Goal: Book appointment/travel/reservation

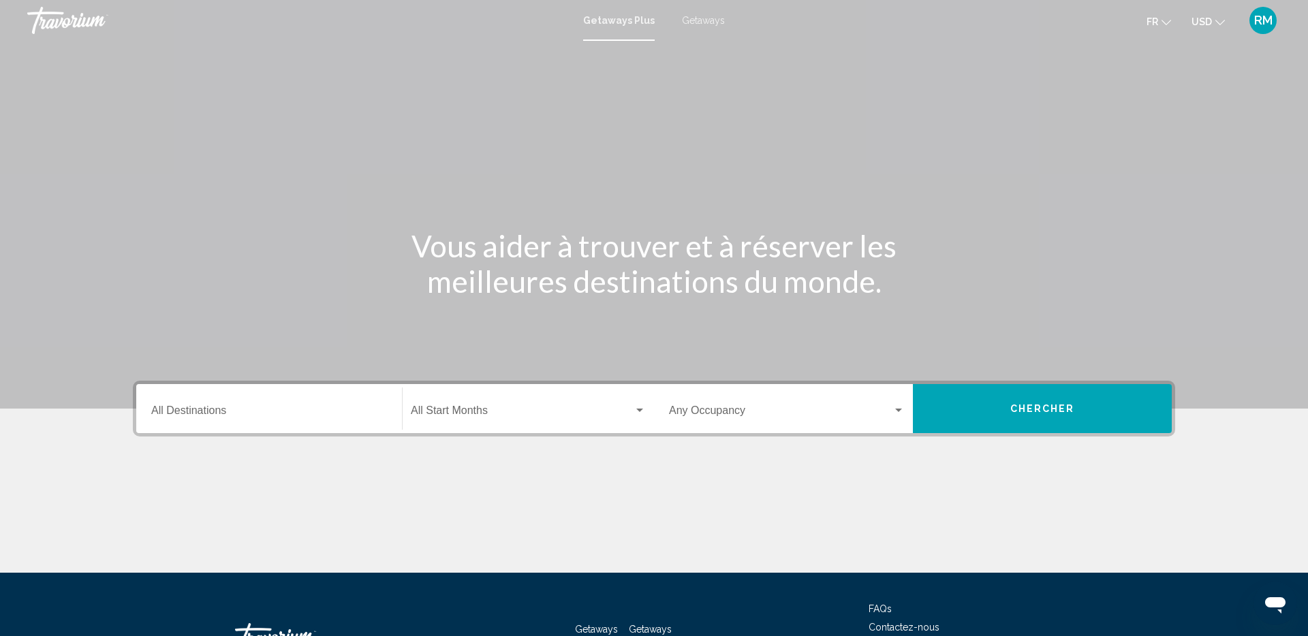
click at [706, 411] on span "Search widget" at bounding box center [780, 413] width 223 height 12
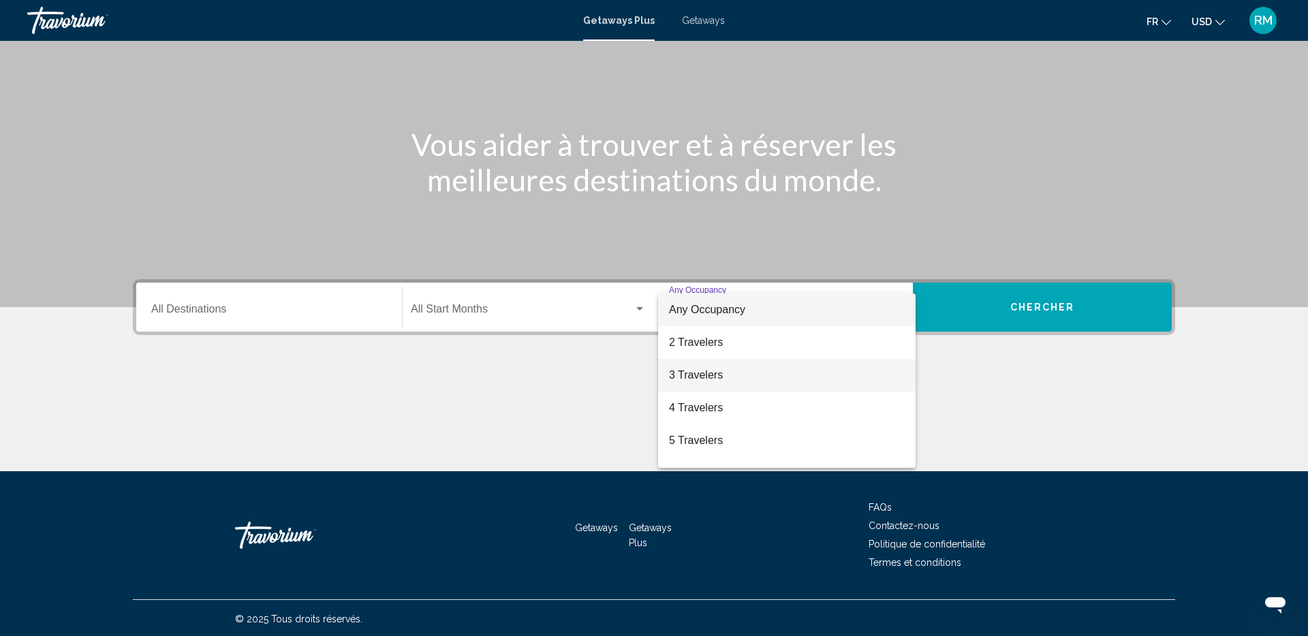
scroll to position [104, 0]
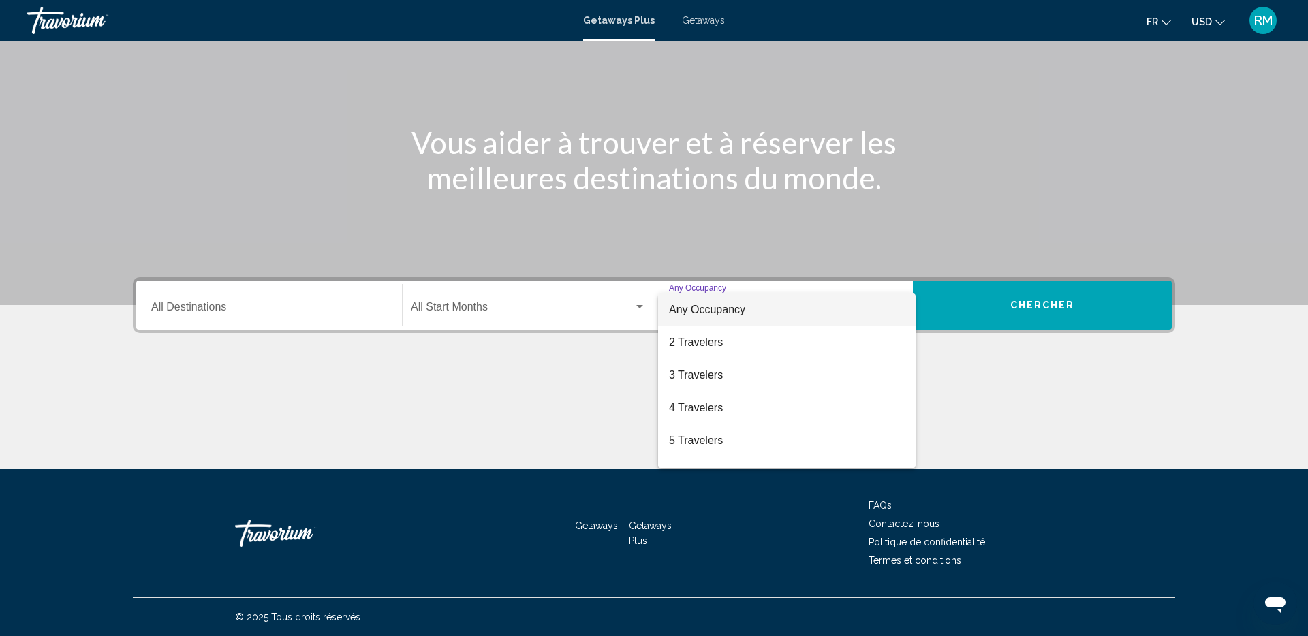
click at [544, 309] on div at bounding box center [654, 318] width 1308 height 636
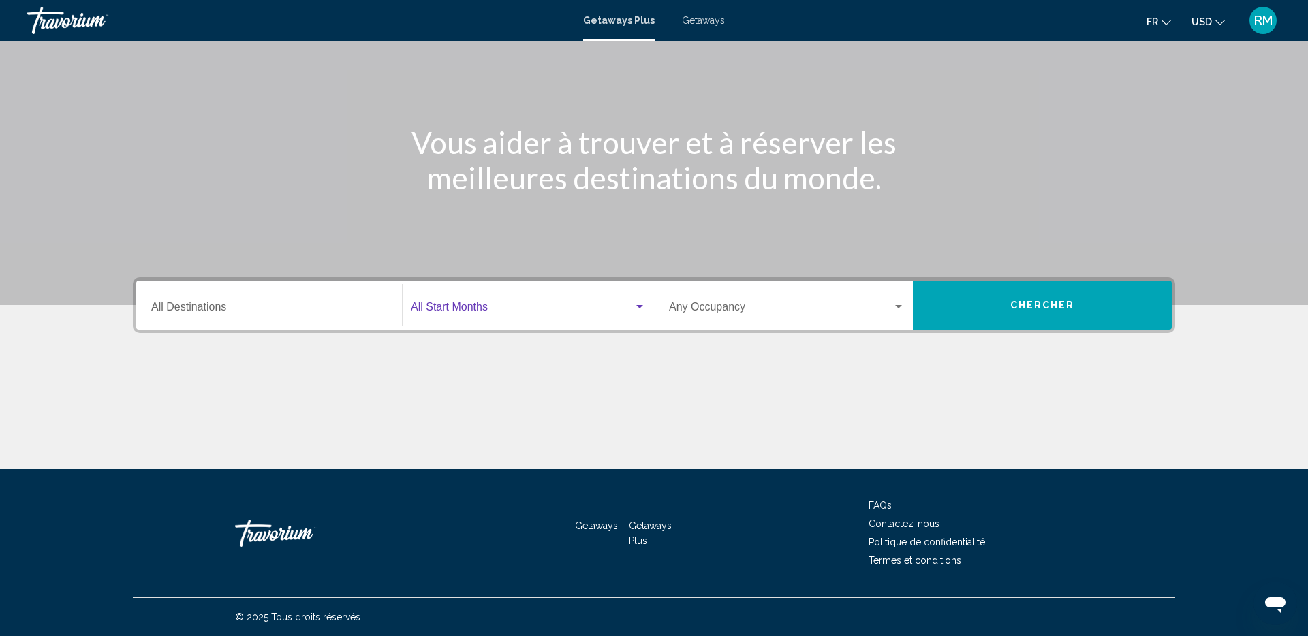
click at [512, 307] on span "Search widget" at bounding box center [522, 310] width 223 height 12
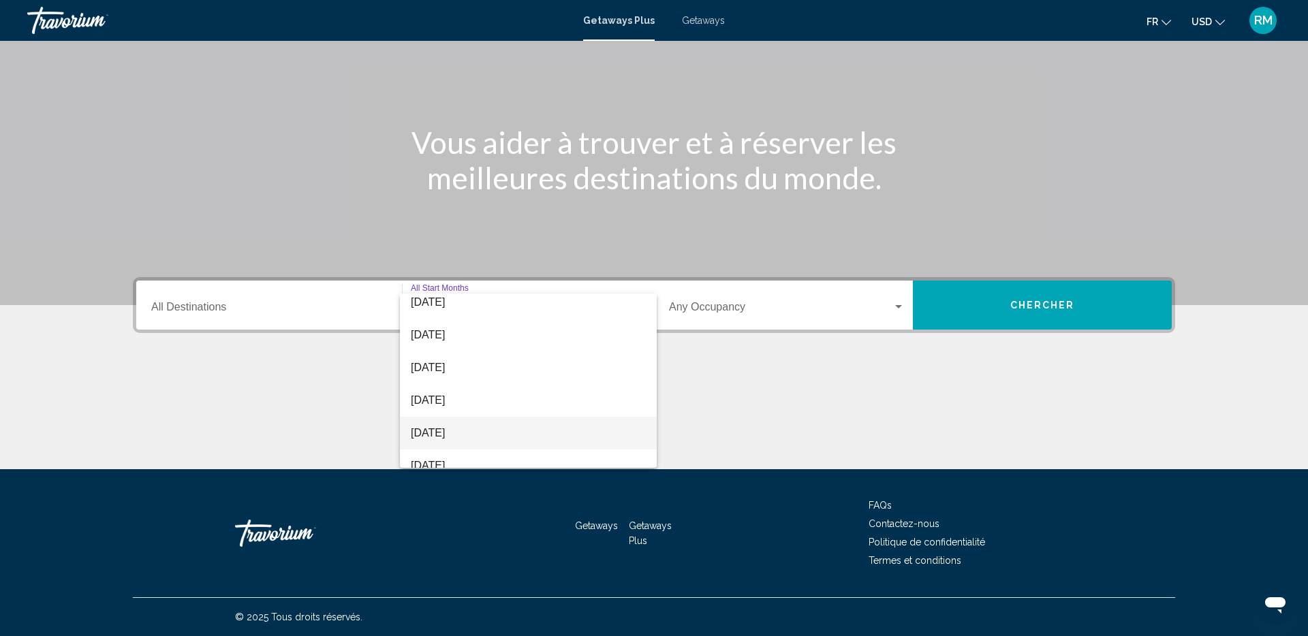
scroll to position [52, 0]
click at [512, 422] on span "[DATE]" at bounding box center [528, 421] width 235 height 33
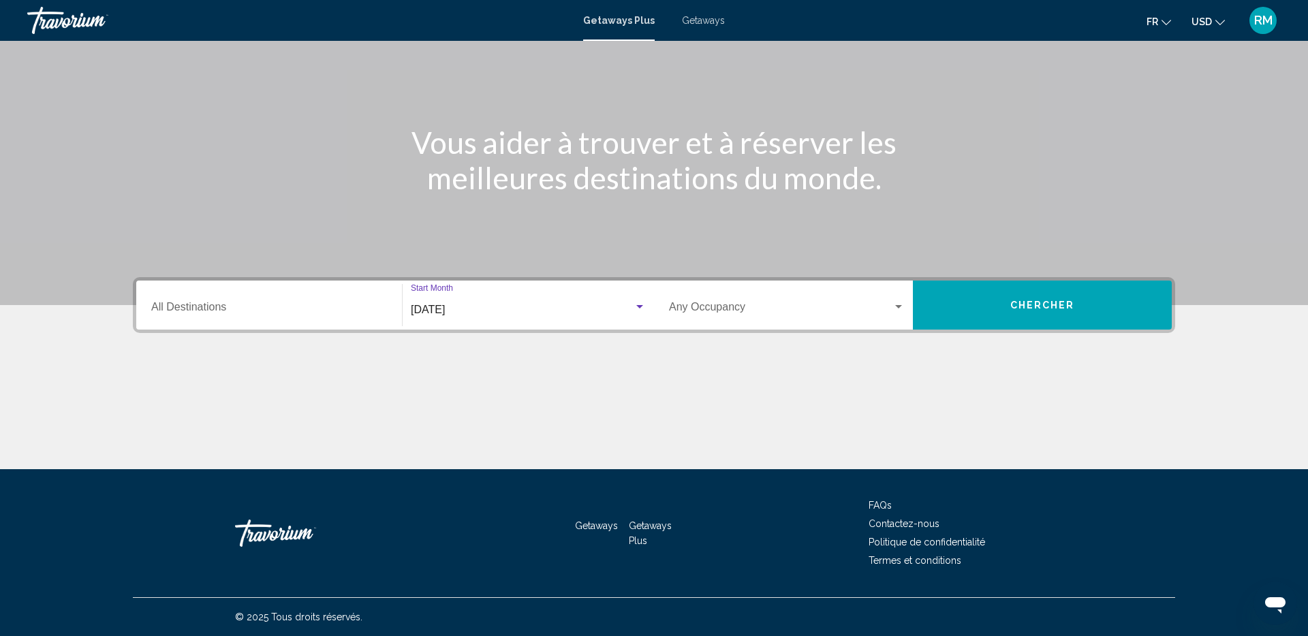
click at [1082, 317] on button "Chercher" at bounding box center [1042, 305] width 259 height 49
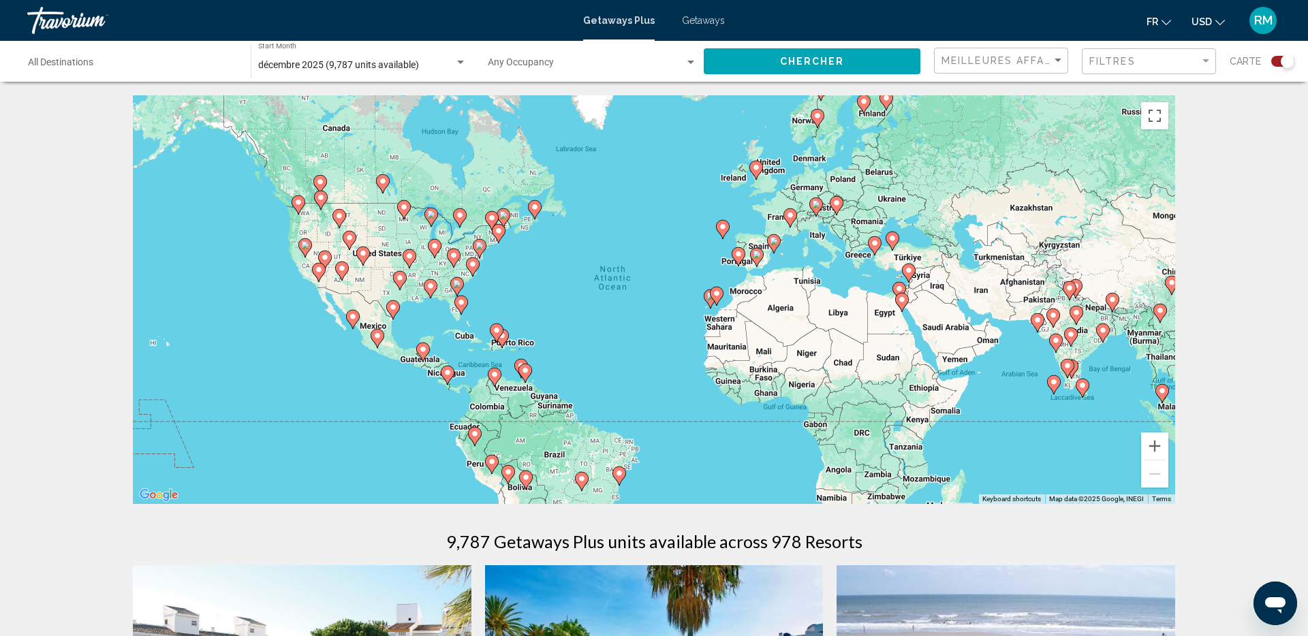
click at [492, 332] on icon "Main content" at bounding box center [497, 333] width 12 height 18
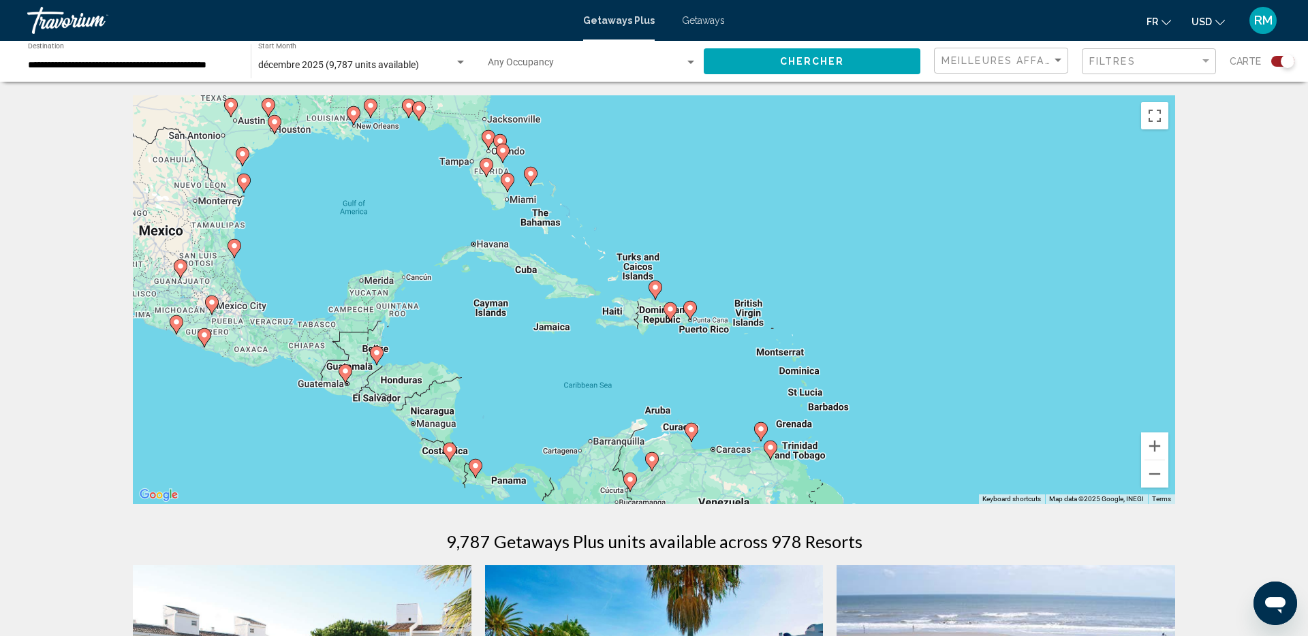
click at [670, 310] on image "Main content" at bounding box center [670, 309] width 8 height 8
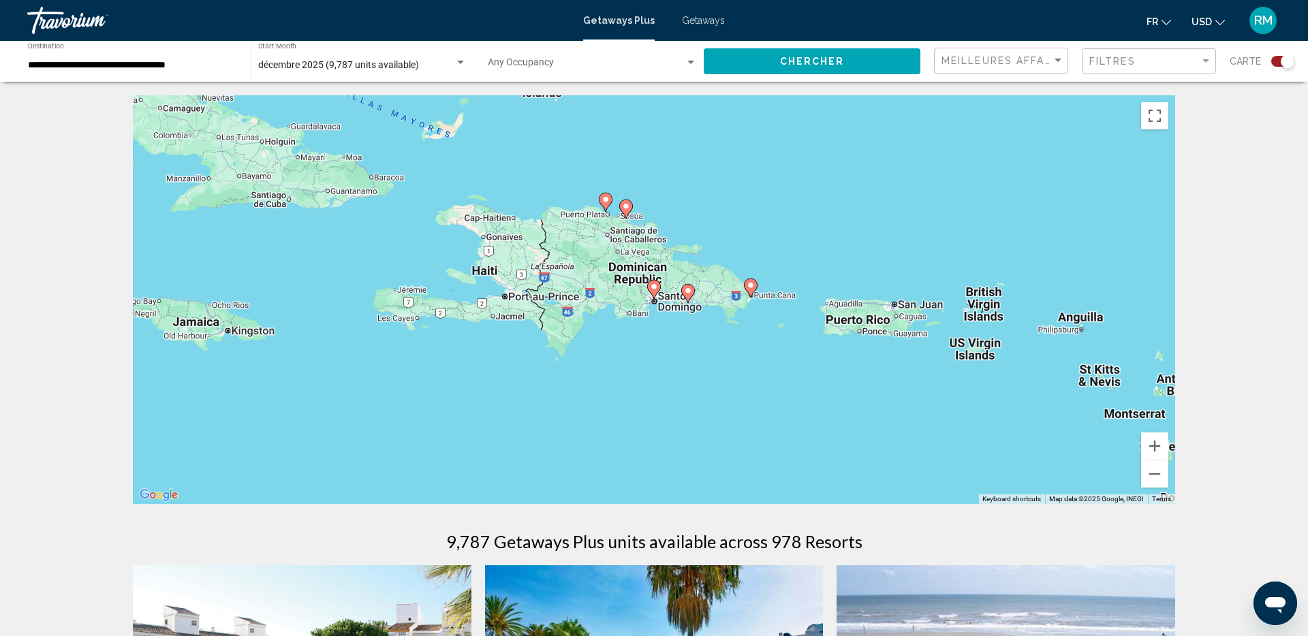
click at [753, 288] on image "Main content" at bounding box center [751, 285] width 8 height 8
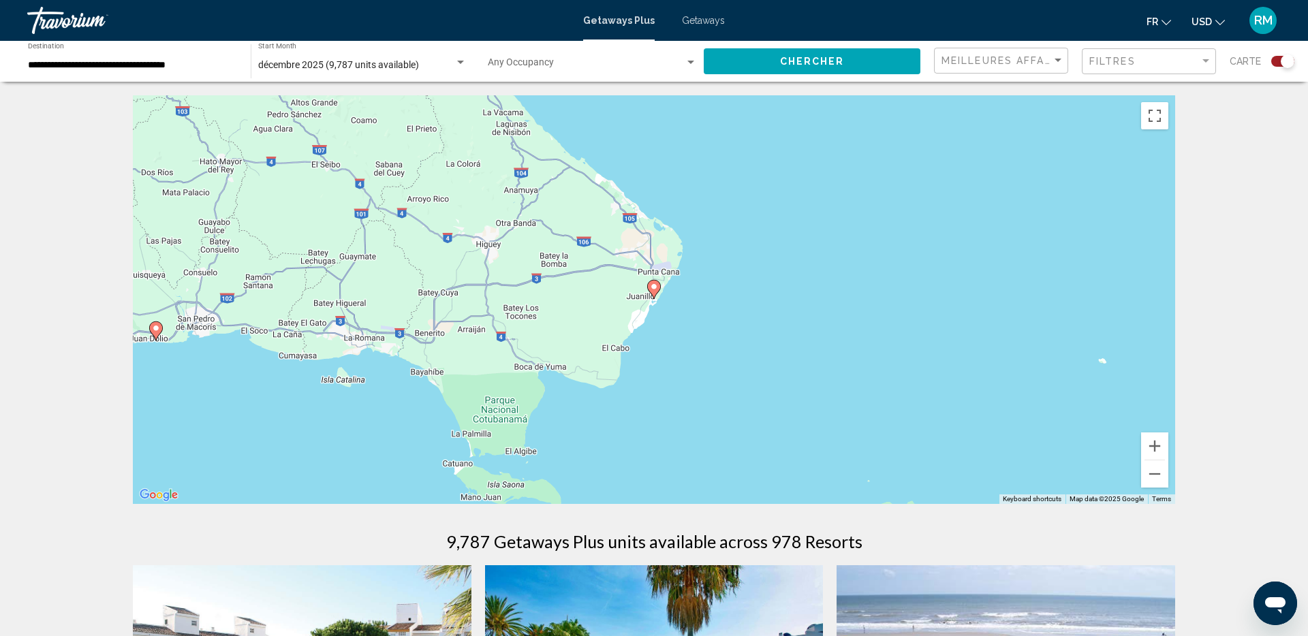
click at [655, 288] on image "Main content" at bounding box center [654, 287] width 8 height 8
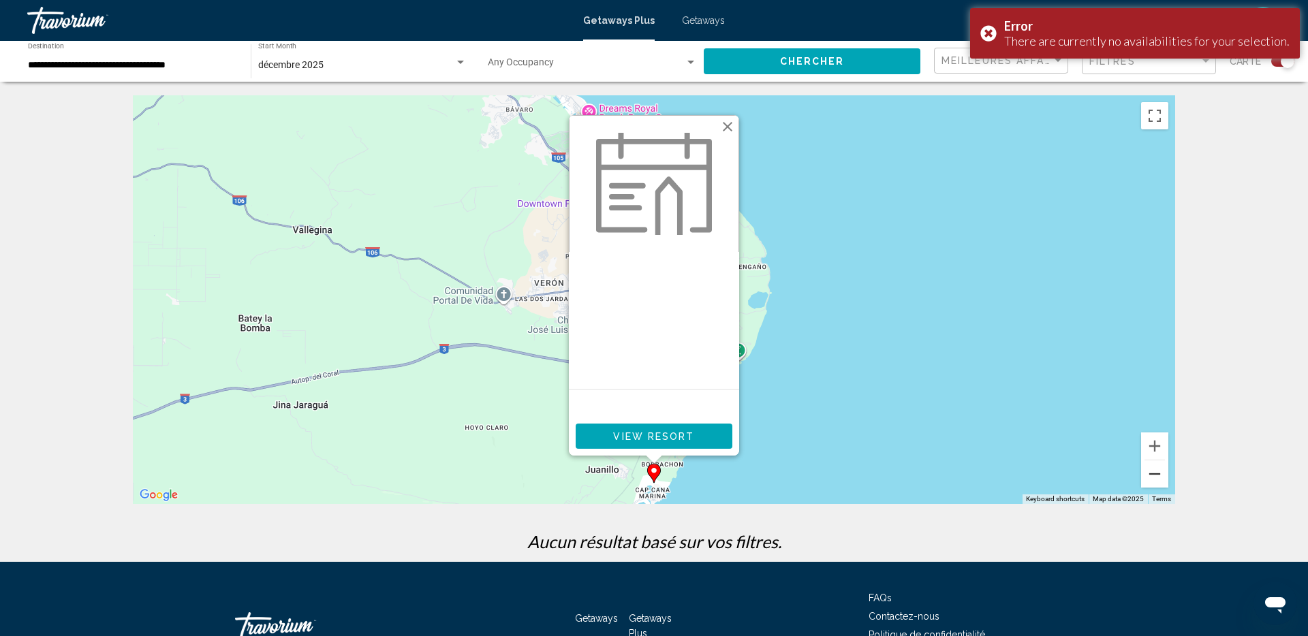
click at [1158, 472] on button "Zoom out" at bounding box center [1154, 474] width 27 height 27
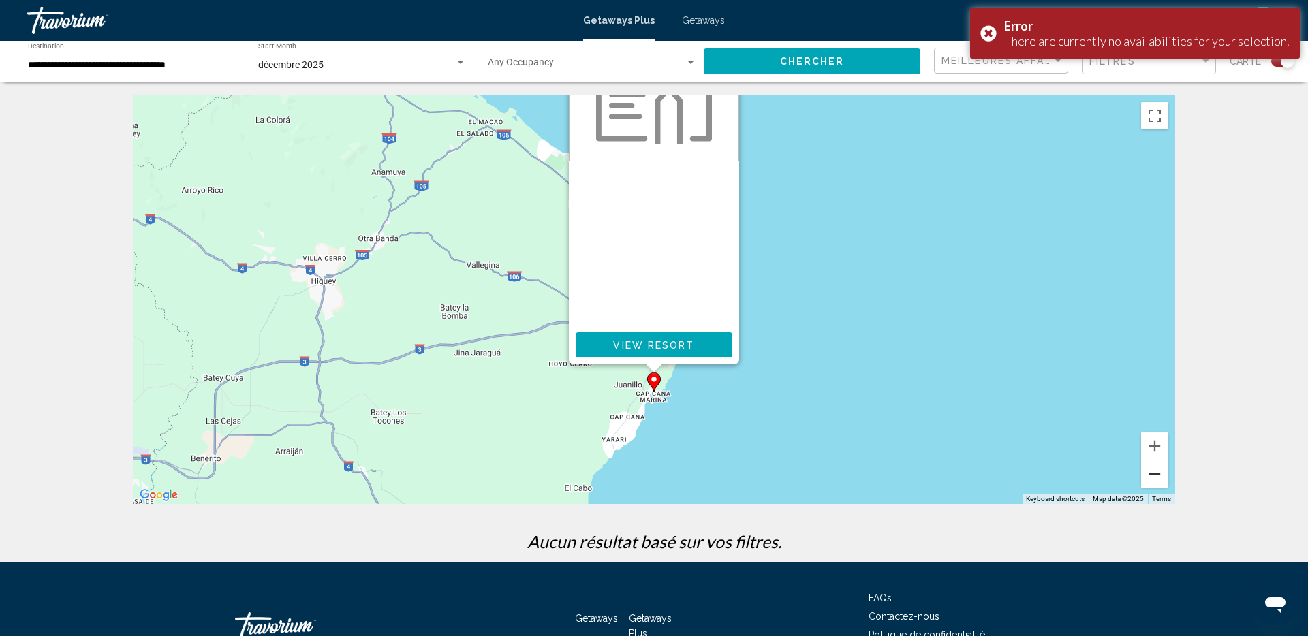
click at [1158, 472] on button "Zoom out" at bounding box center [1154, 474] width 27 height 27
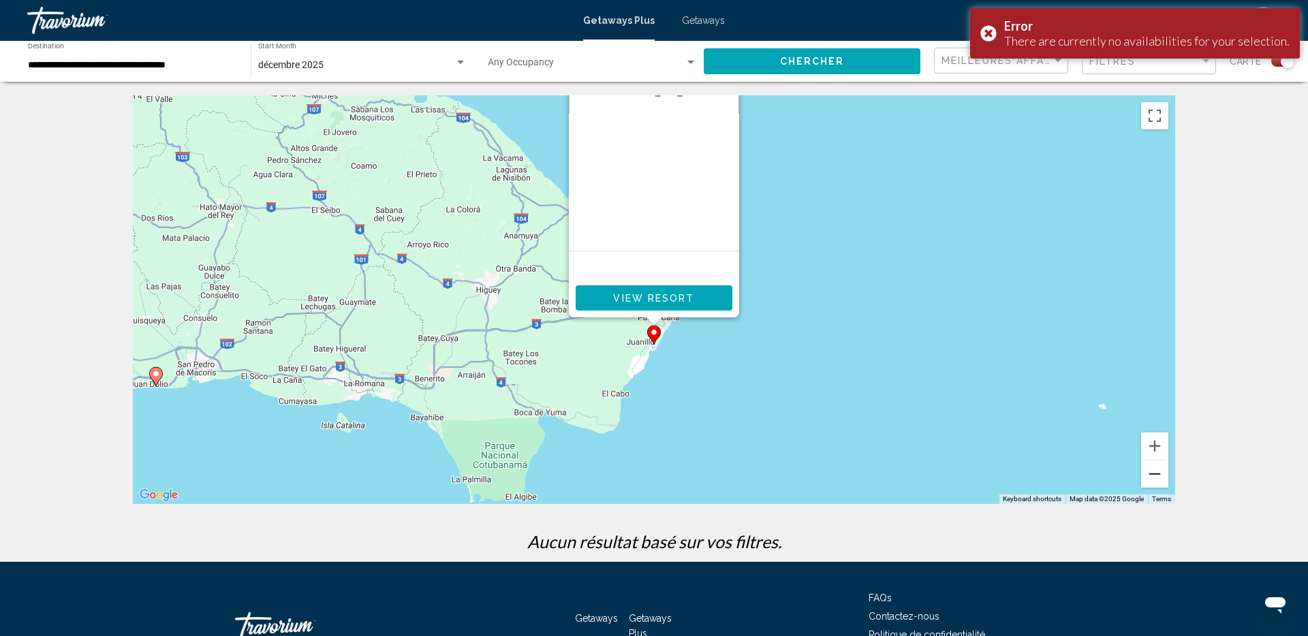
click at [1158, 472] on button "Zoom out" at bounding box center [1154, 474] width 27 height 27
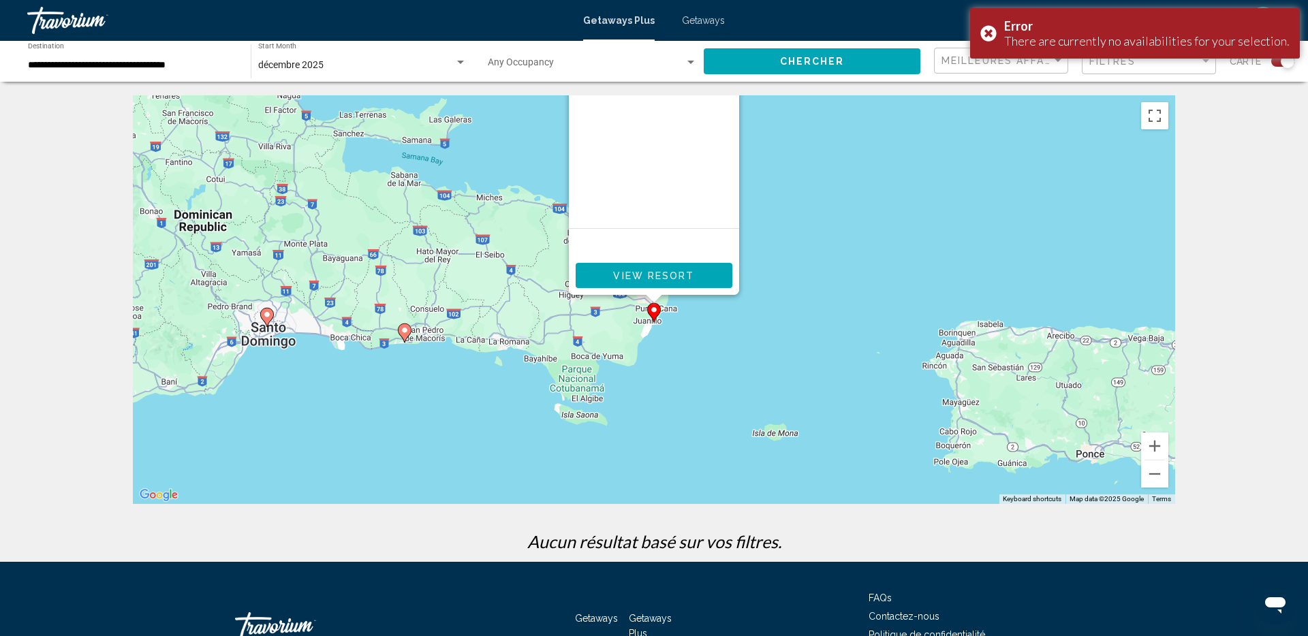
click at [405, 332] on image "Main content" at bounding box center [405, 330] width 8 height 8
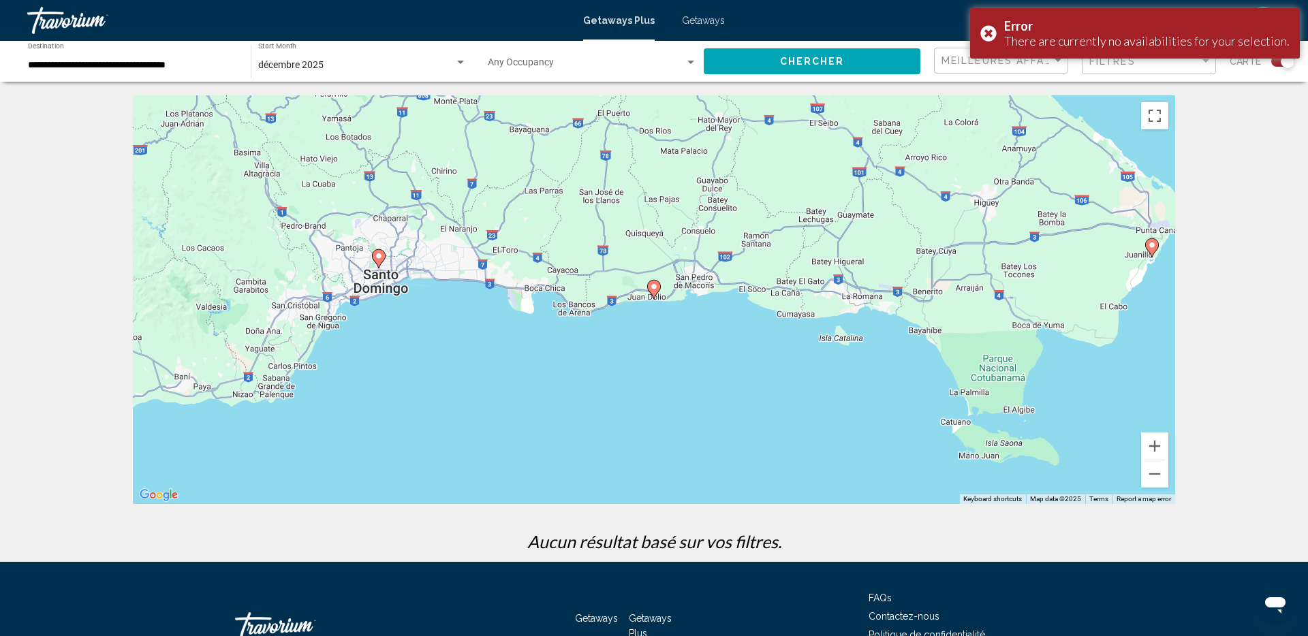
click at [655, 287] on image "Main content" at bounding box center [654, 287] width 8 height 8
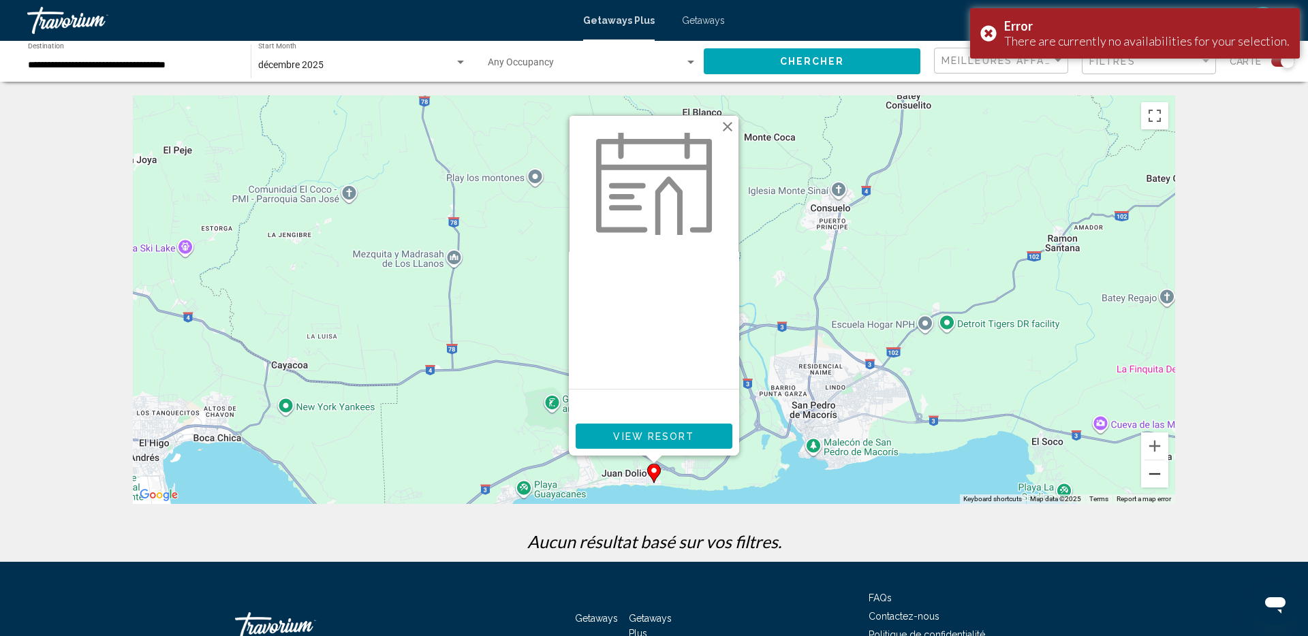
click at [1157, 471] on button "Zoom out" at bounding box center [1154, 474] width 27 height 27
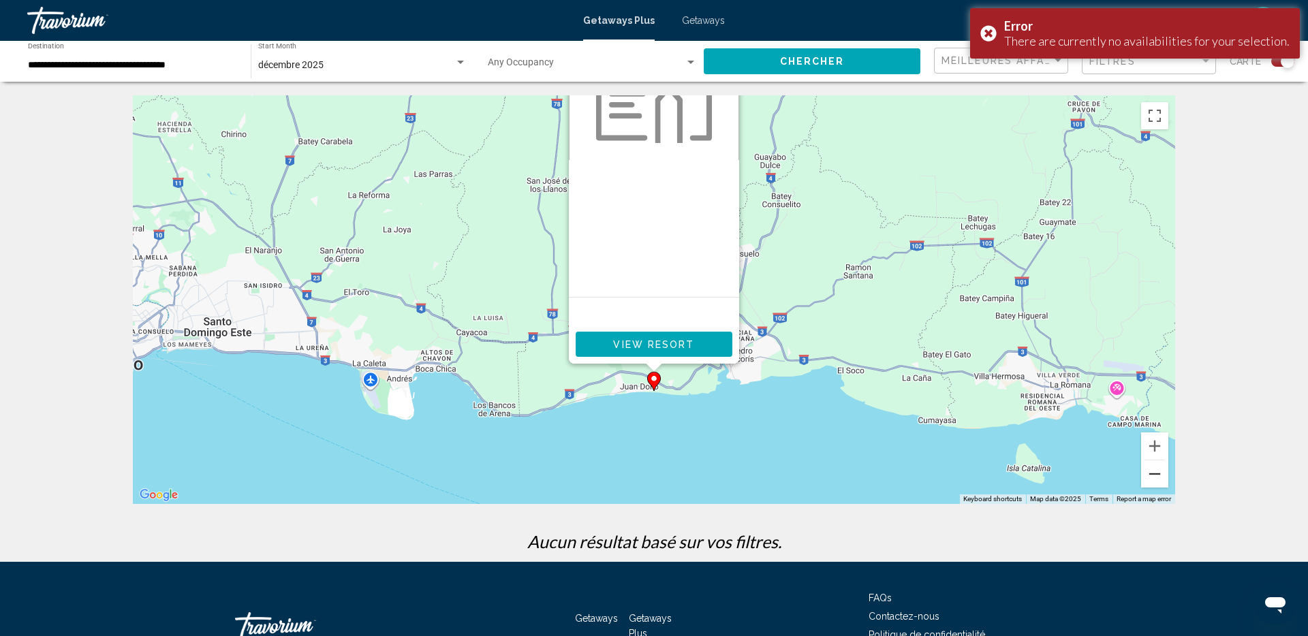
click at [1157, 471] on button "Zoom out" at bounding box center [1154, 474] width 27 height 27
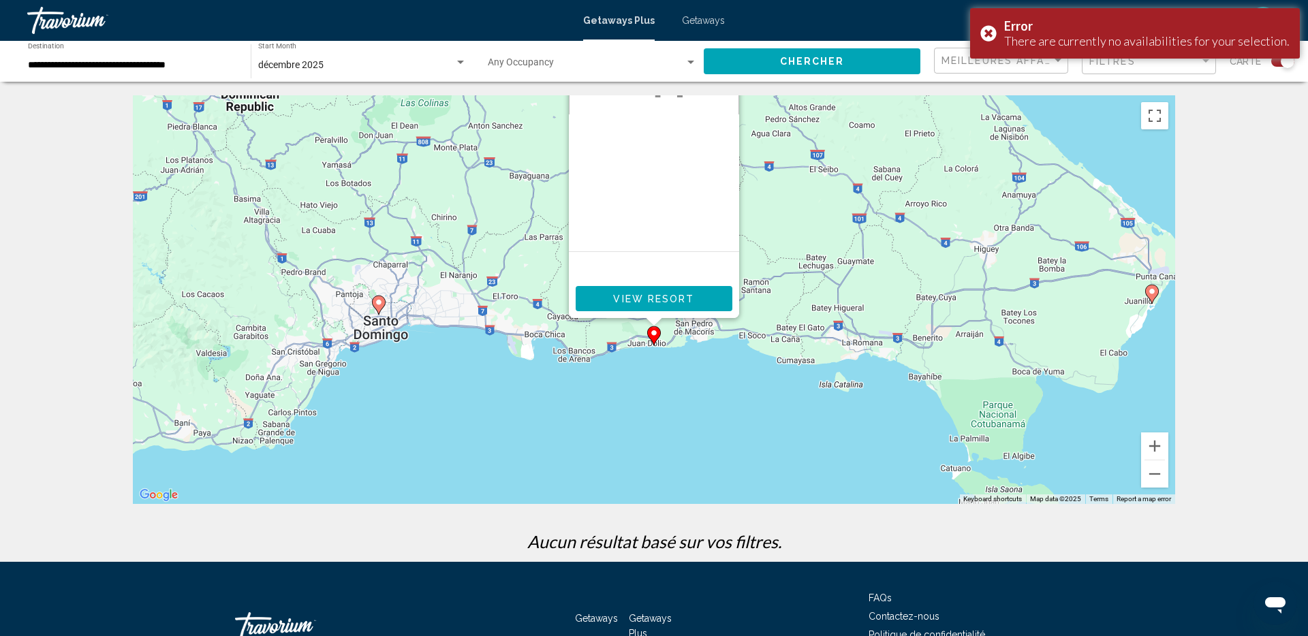
click at [378, 300] on image "Main content" at bounding box center [379, 302] width 8 height 8
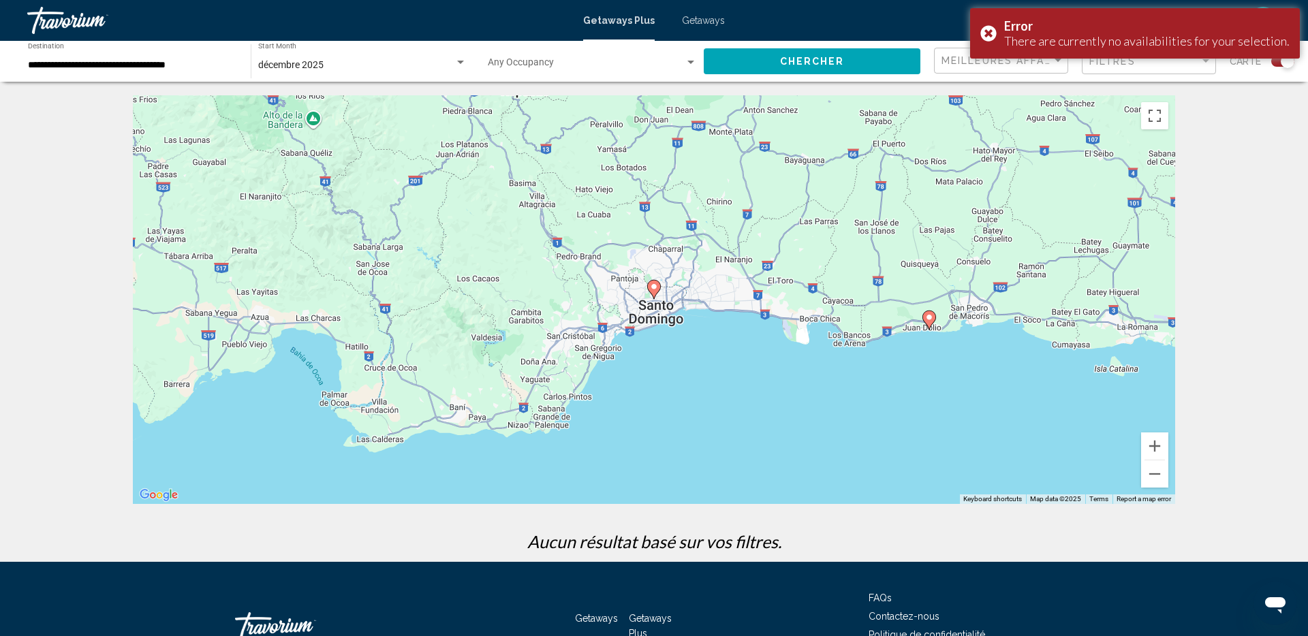
click at [653, 283] on image "Main content" at bounding box center [654, 287] width 8 height 8
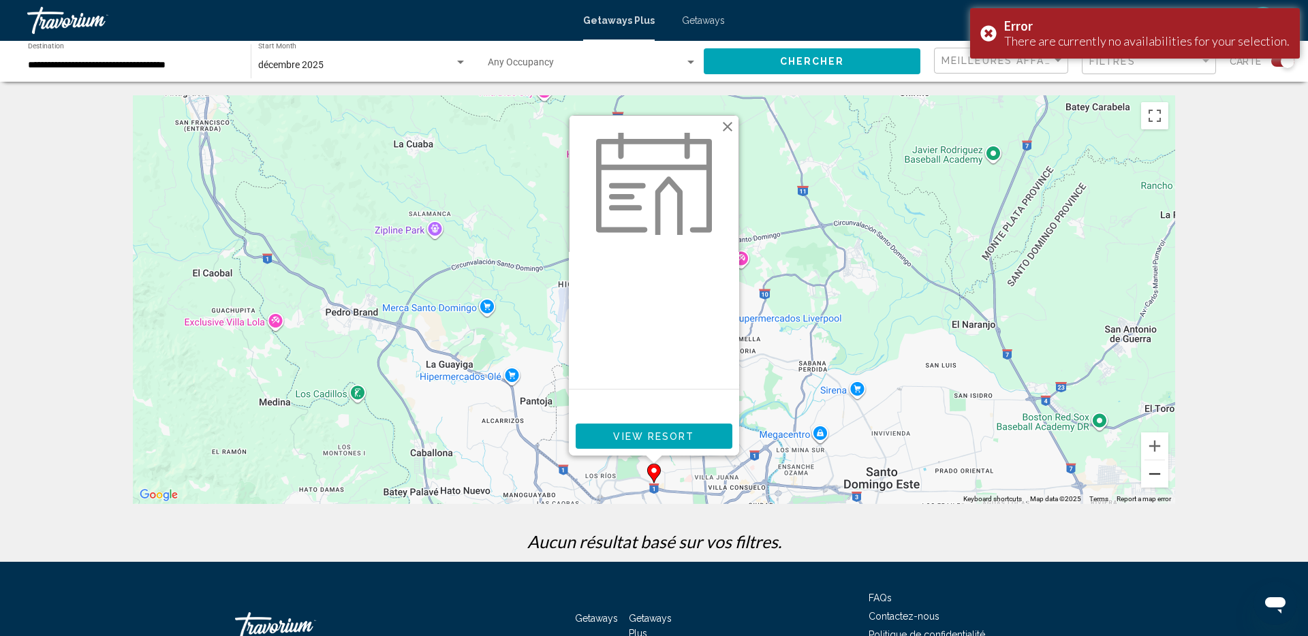
click at [1160, 478] on button "Zoom out" at bounding box center [1154, 474] width 27 height 27
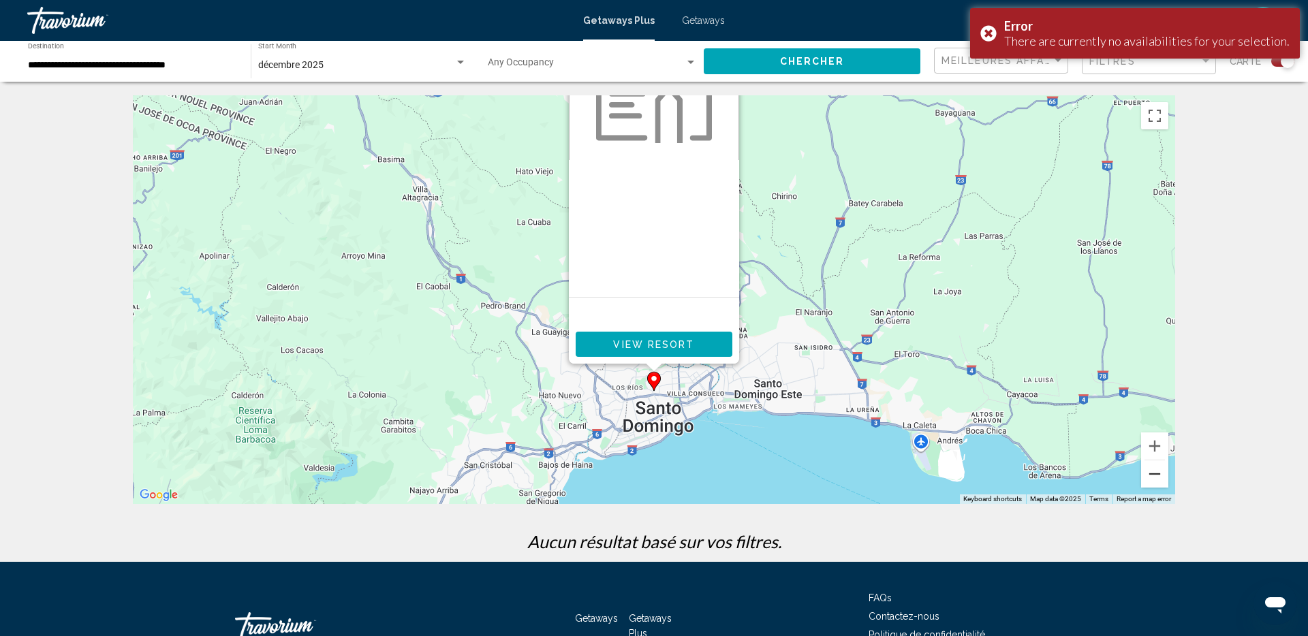
click at [1158, 478] on button "Zoom out" at bounding box center [1154, 474] width 27 height 27
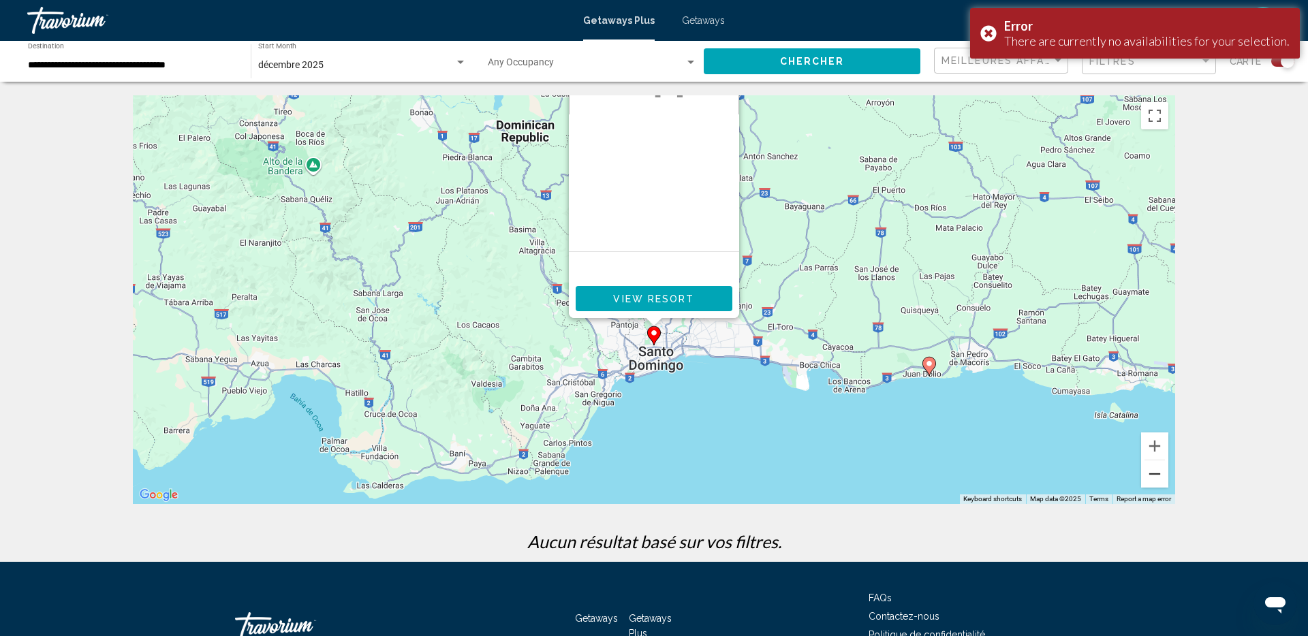
click at [1158, 478] on button "Zoom out" at bounding box center [1154, 474] width 27 height 27
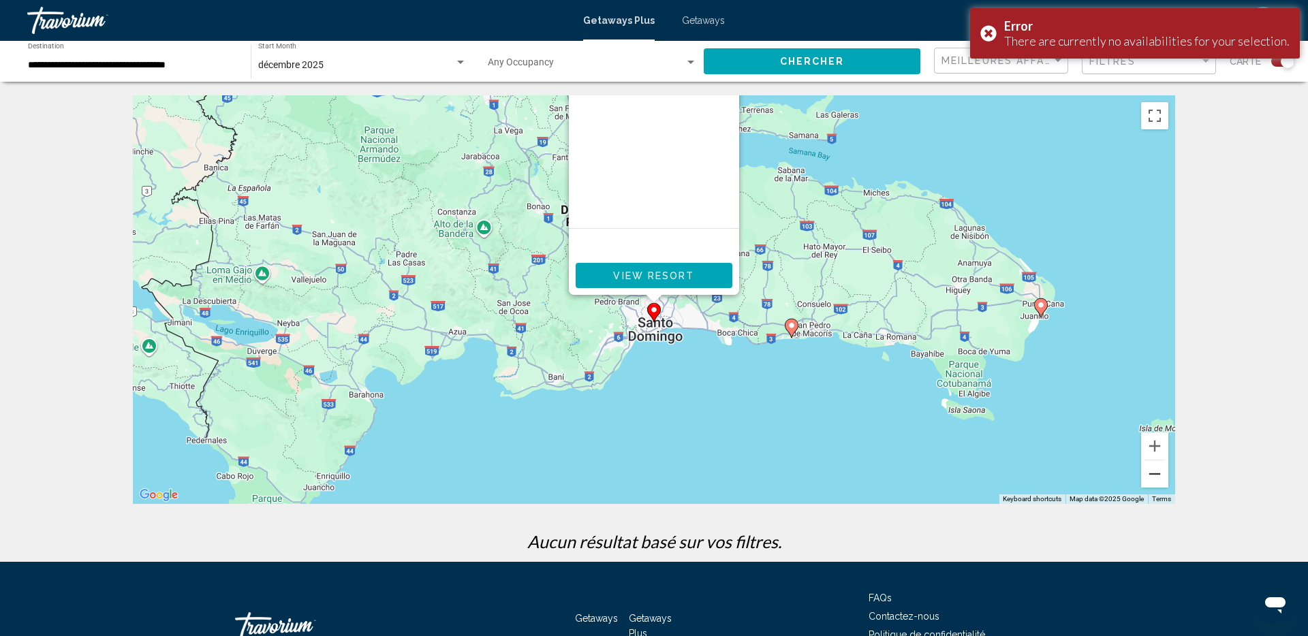
click at [1153, 474] on button "Zoom out" at bounding box center [1154, 474] width 27 height 27
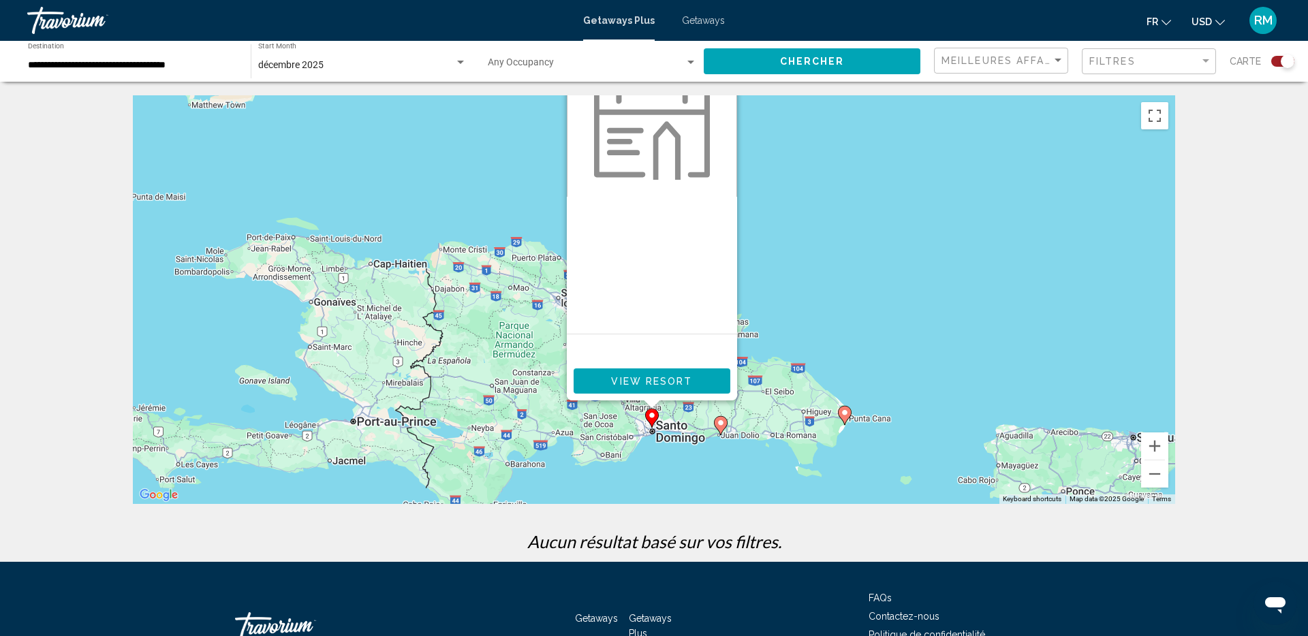
drag, startPoint x: 753, startPoint y: 202, endPoint x: 751, endPoint y: 317, distance: 115.2
click at [751, 317] on div "To activate drag with keyboard, press Alt + Enter. Once in keyboard drag state,…" at bounding box center [654, 299] width 1042 height 409
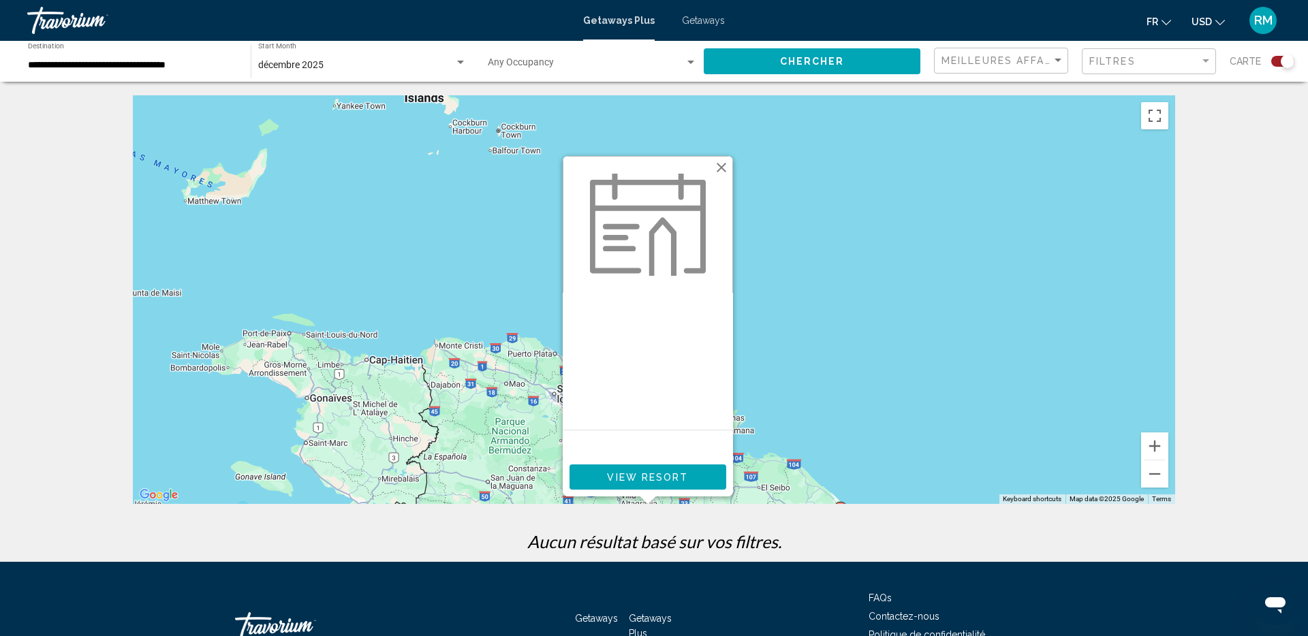
drag, startPoint x: 763, startPoint y: 239, endPoint x: 758, endPoint y: 352, distance: 113.2
click at [758, 352] on div "To activate drag with keyboard, press Alt + Enter. Once in keyboard drag state,…" at bounding box center [654, 299] width 1042 height 409
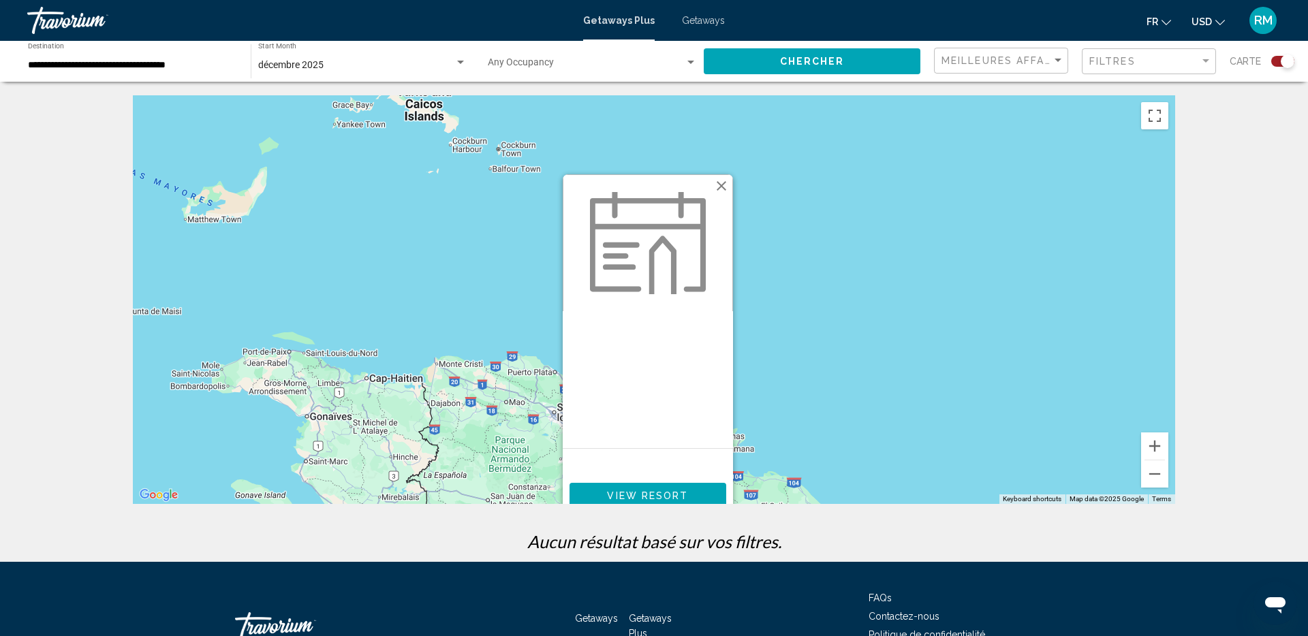
click at [723, 181] on button "Close" at bounding box center [721, 186] width 20 height 20
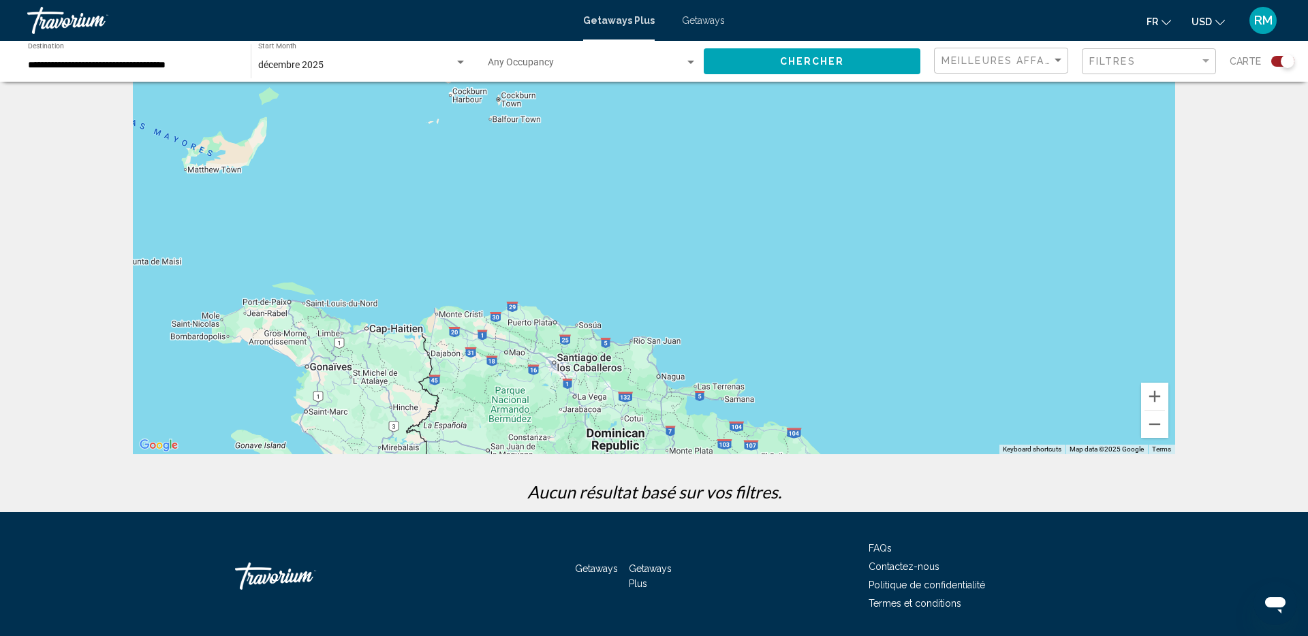
scroll to position [93, 0]
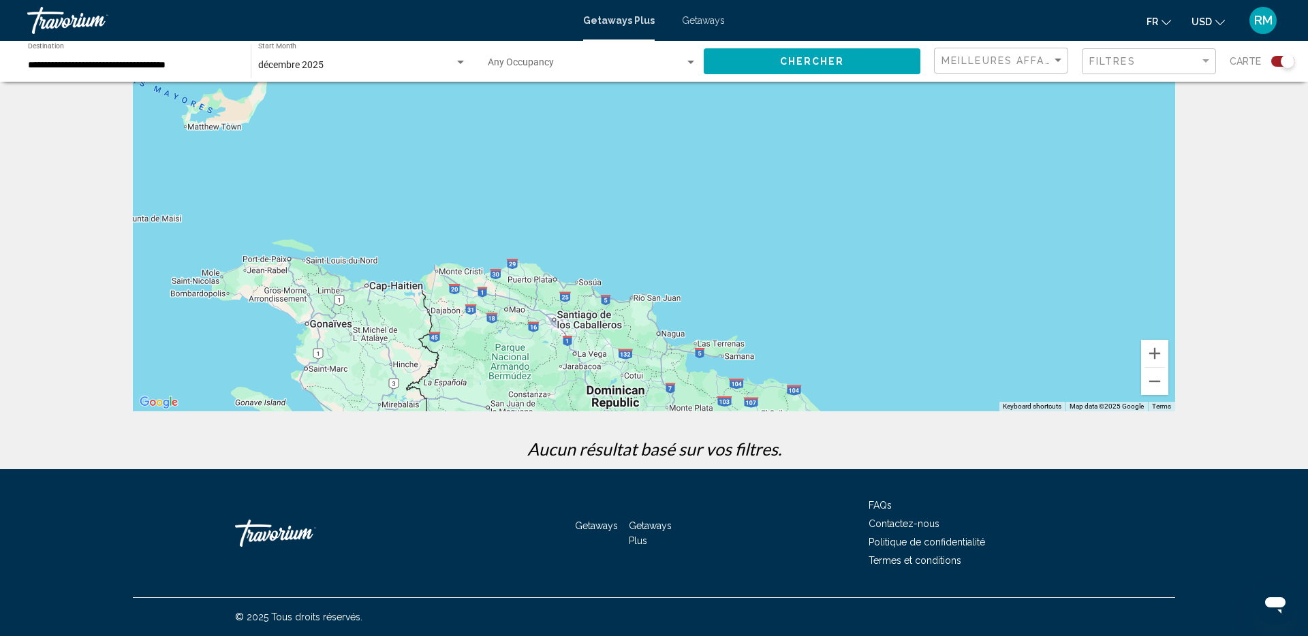
click at [873, 57] on button "Chercher" at bounding box center [812, 60] width 217 height 25
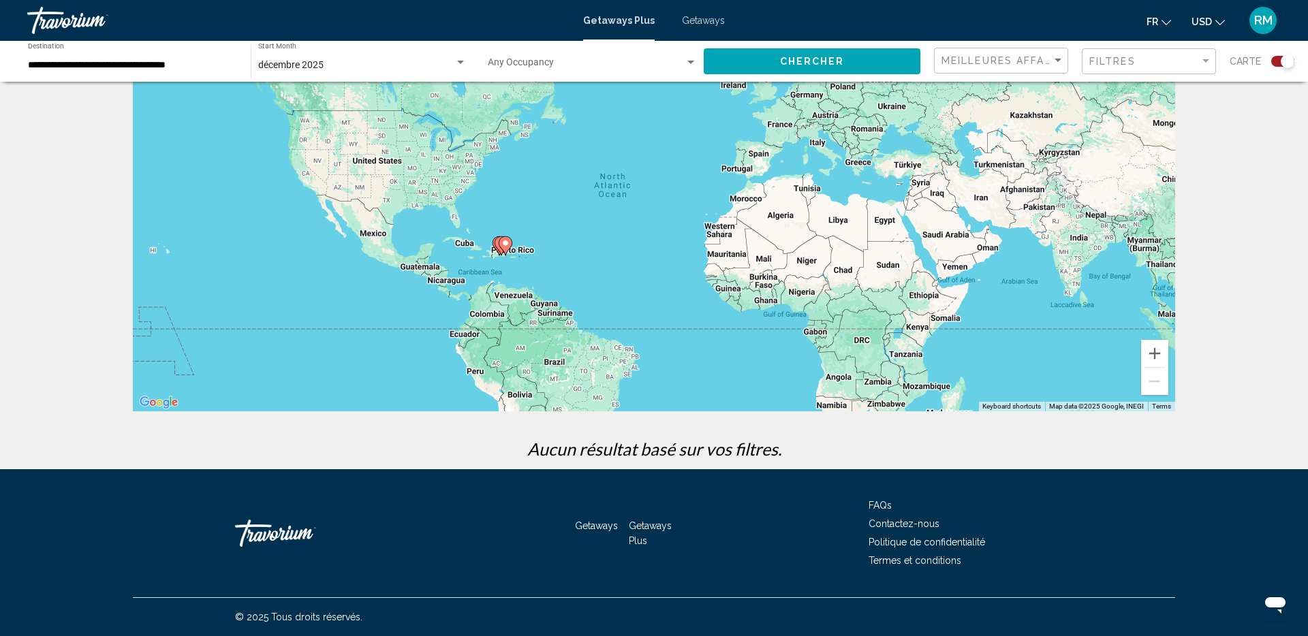
scroll to position [74, 0]
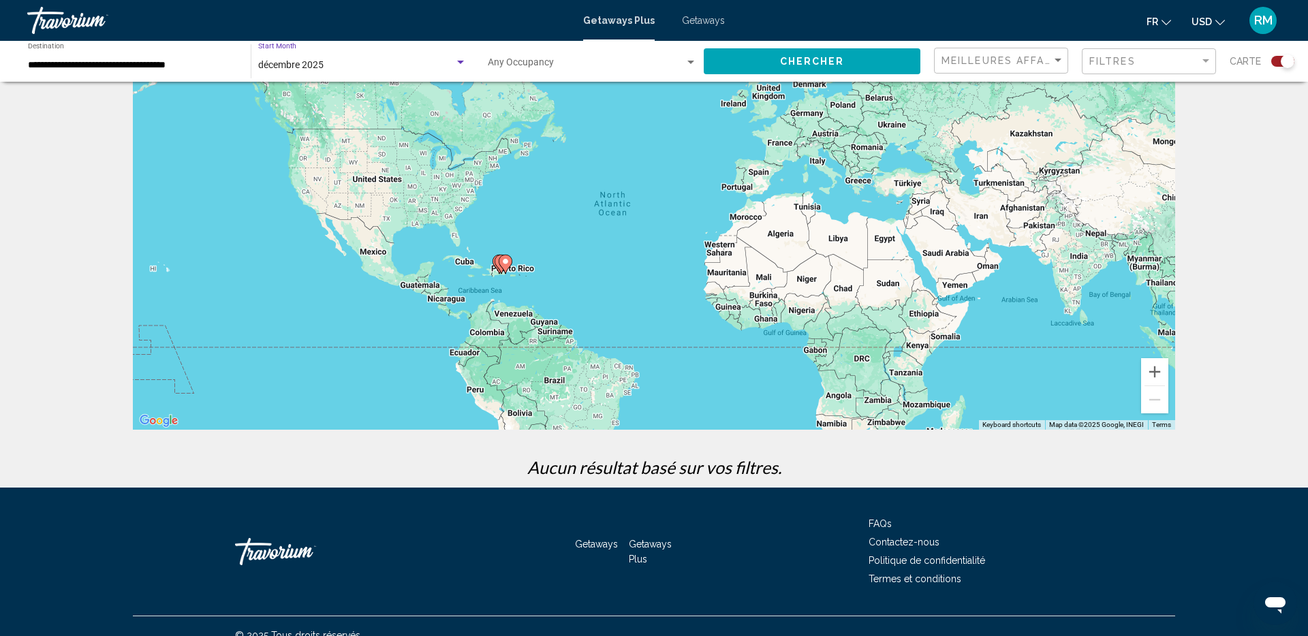
click at [275, 65] on span "décembre 2025" at bounding box center [290, 64] width 65 height 11
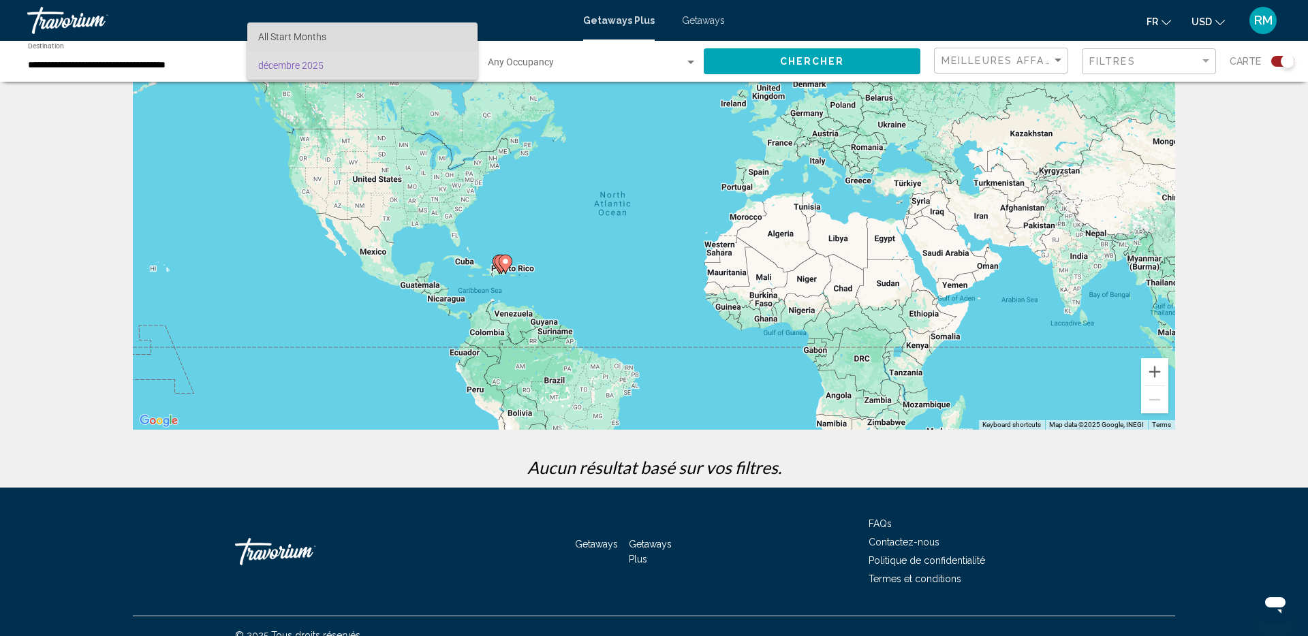
click at [294, 37] on span "All Start Months" at bounding box center [292, 36] width 68 height 11
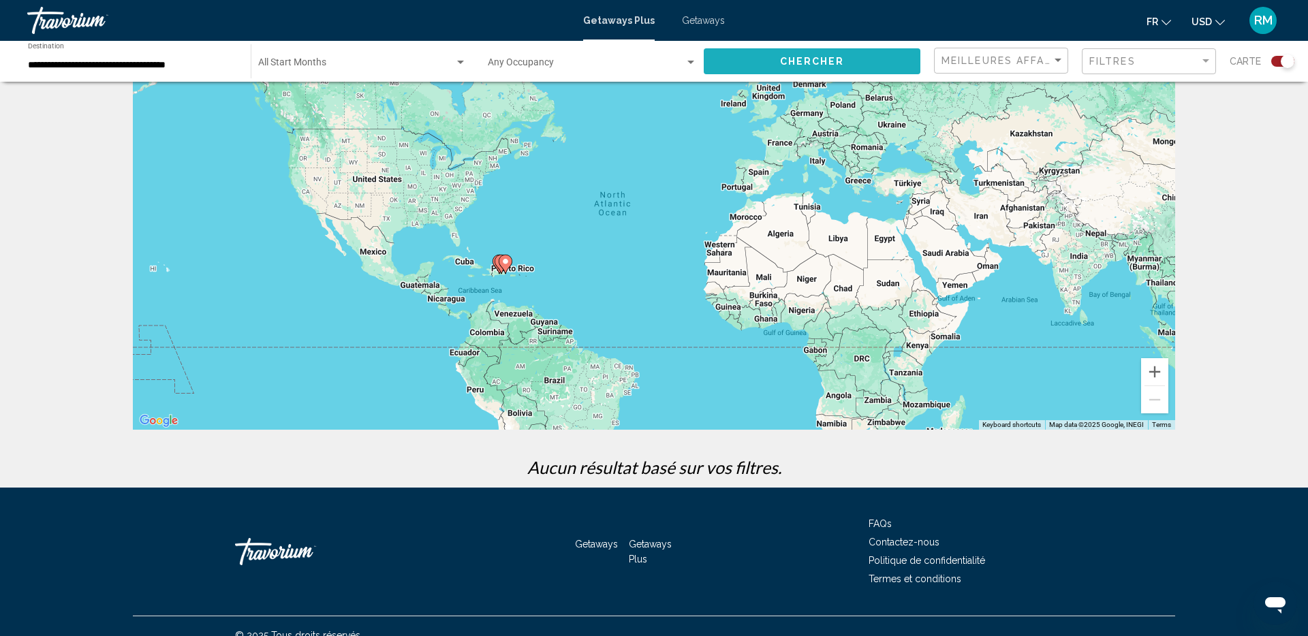
click at [843, 61] on span "Chercher" at bounding box center [812, 62] width 65 height 11
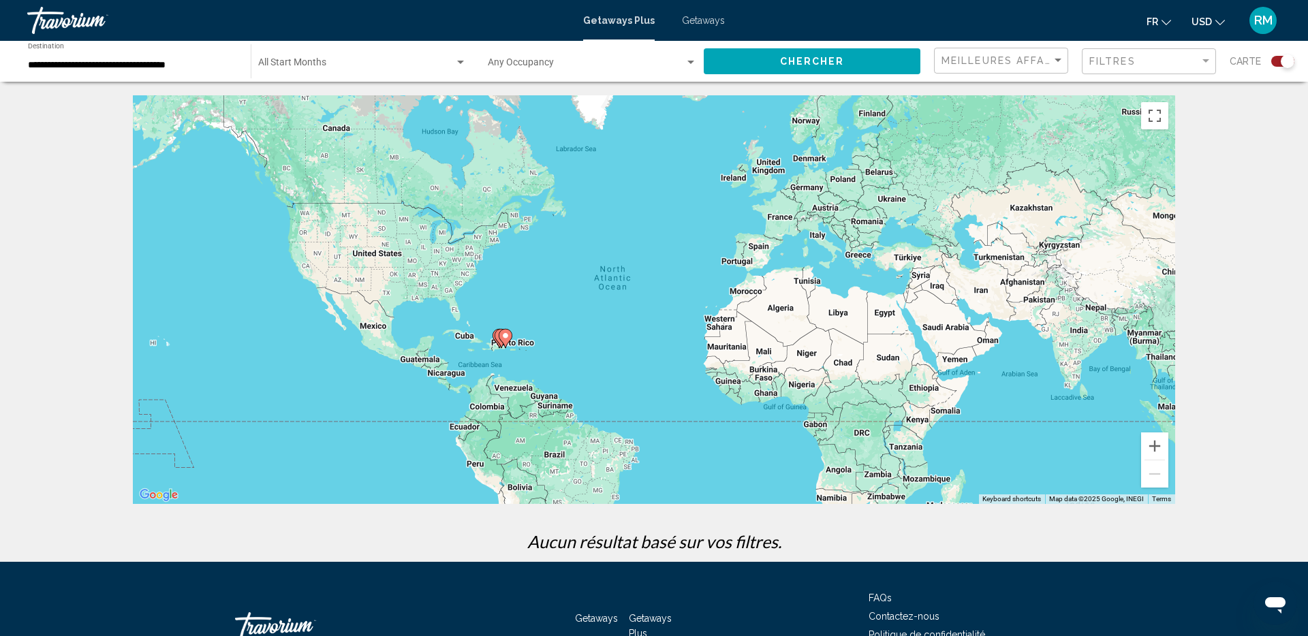
click at [193, 61] on input "**********" at bounding box center [132, 65] width 209 height 11
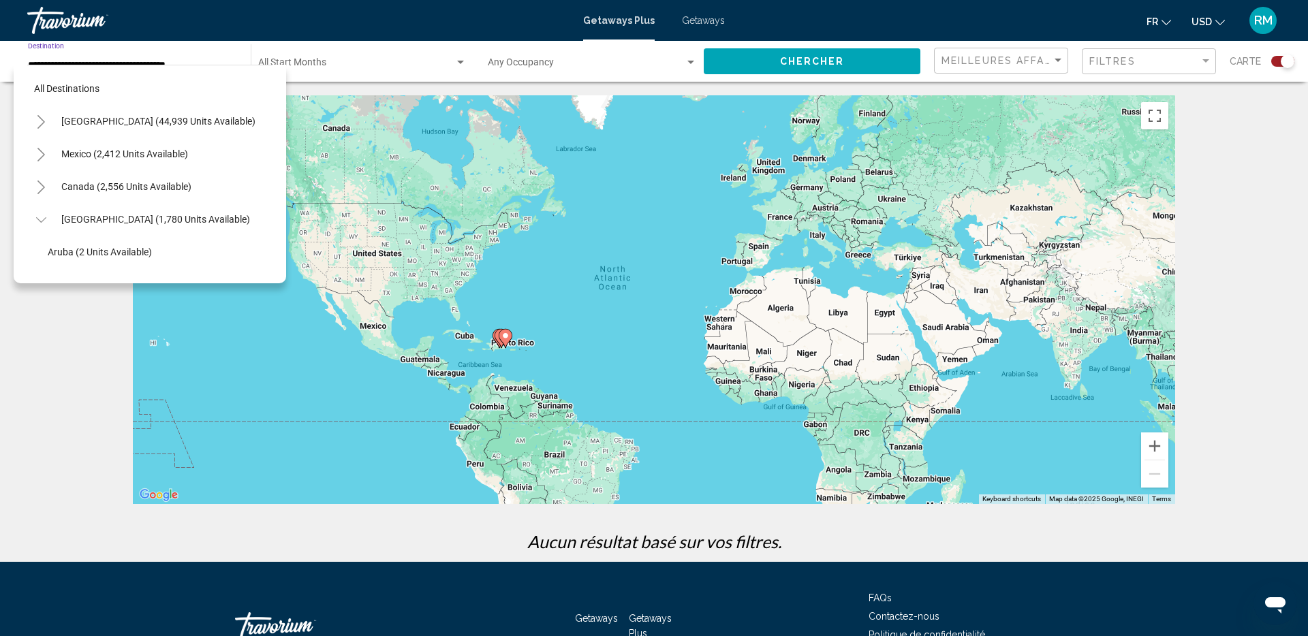
scroll to position [179, 0]
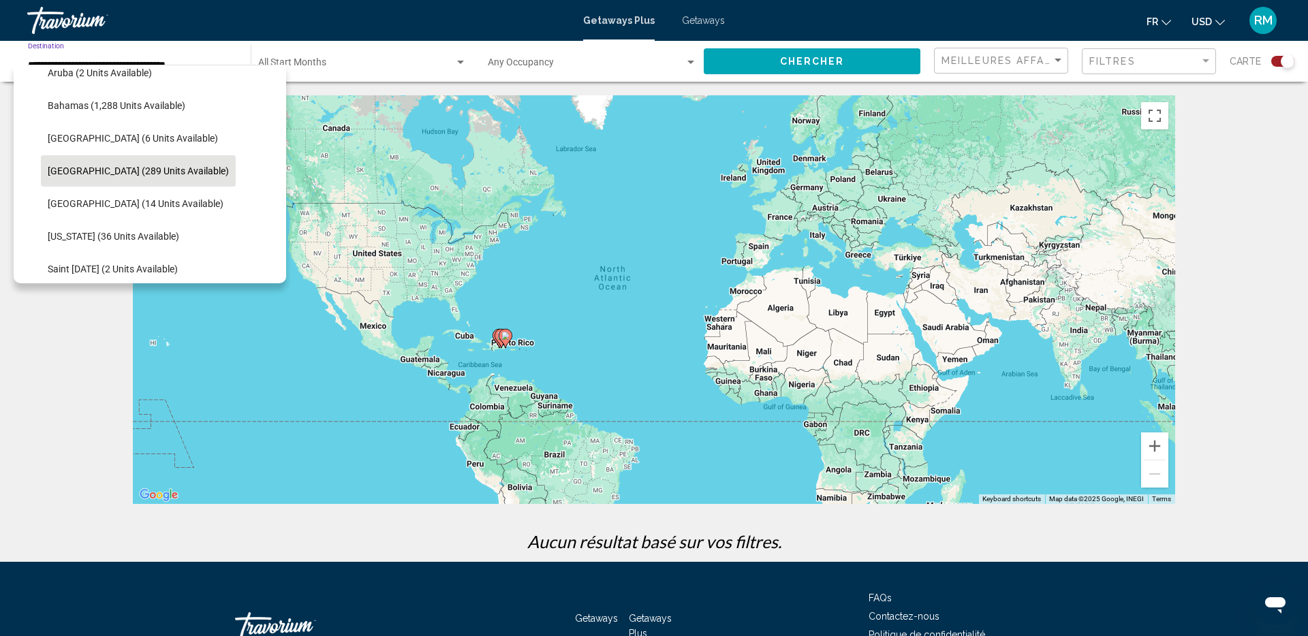
click at [166, 176] on button "[GEOGRAPHIC_DATA] (289 units available)" at bounding box center [138, 170] width 195 height 31
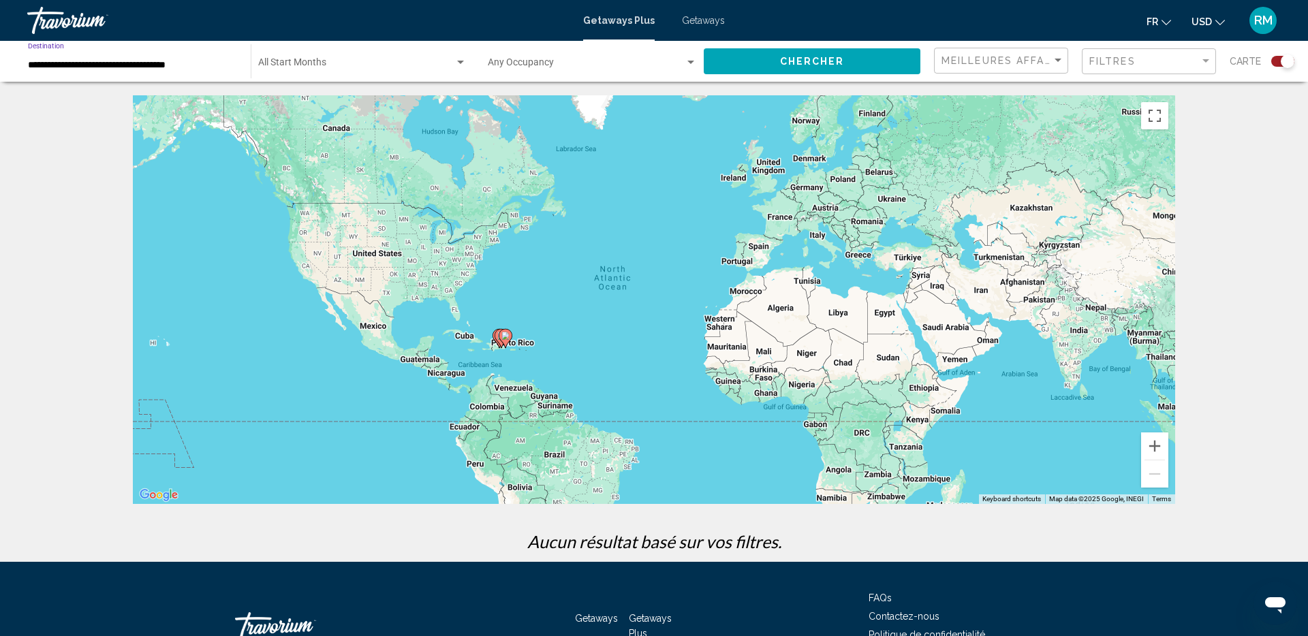
click at [883, 67] on button "Chercher" at bounding box center [812, 60] width 217 height 25
click at [1210, 25] on span "USD" at bounding box center [1202, 21] width 20 height 11
click at [1179, 89] on button "CAD (Can$)" at bounding box center [1180, 90] width 69 height 18
click at [893, 62] on button "Chercher" at bounding box center [812, 60] width 217 height 25
click at [390, 60] on span "Search widget" at bounding box center [356, 65] width 196 height 11
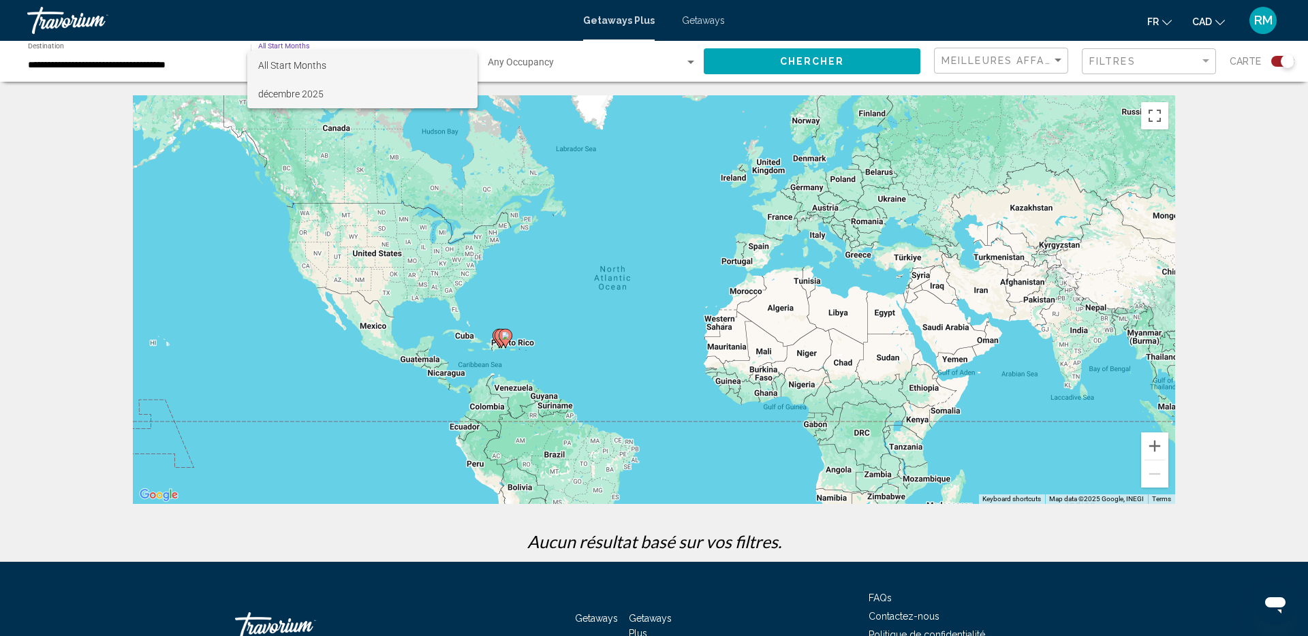
click at [343, 85] on span "décembre 2025" at bounding box center [362, 94] width 208 height 29
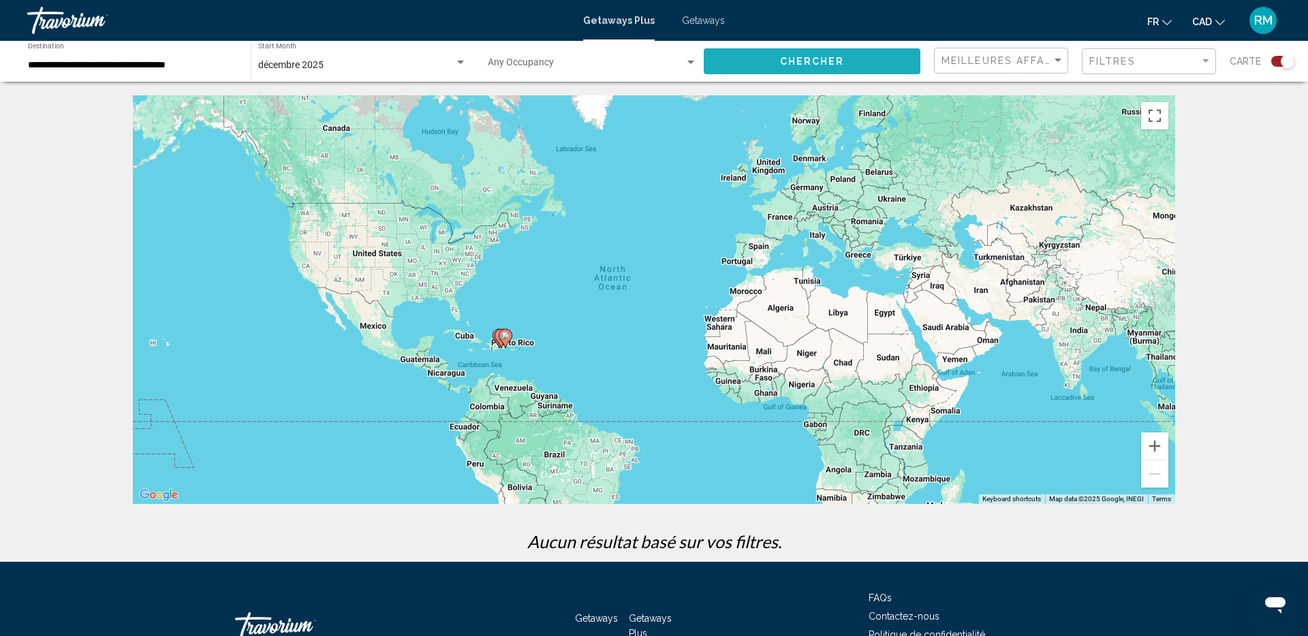
click at [865, 68] on button "Chercher" at bounding box center [812, 60] width 217 height 25
click at [94, 61] on input "**********" at bounding box center [132, 65] width 209 height 11
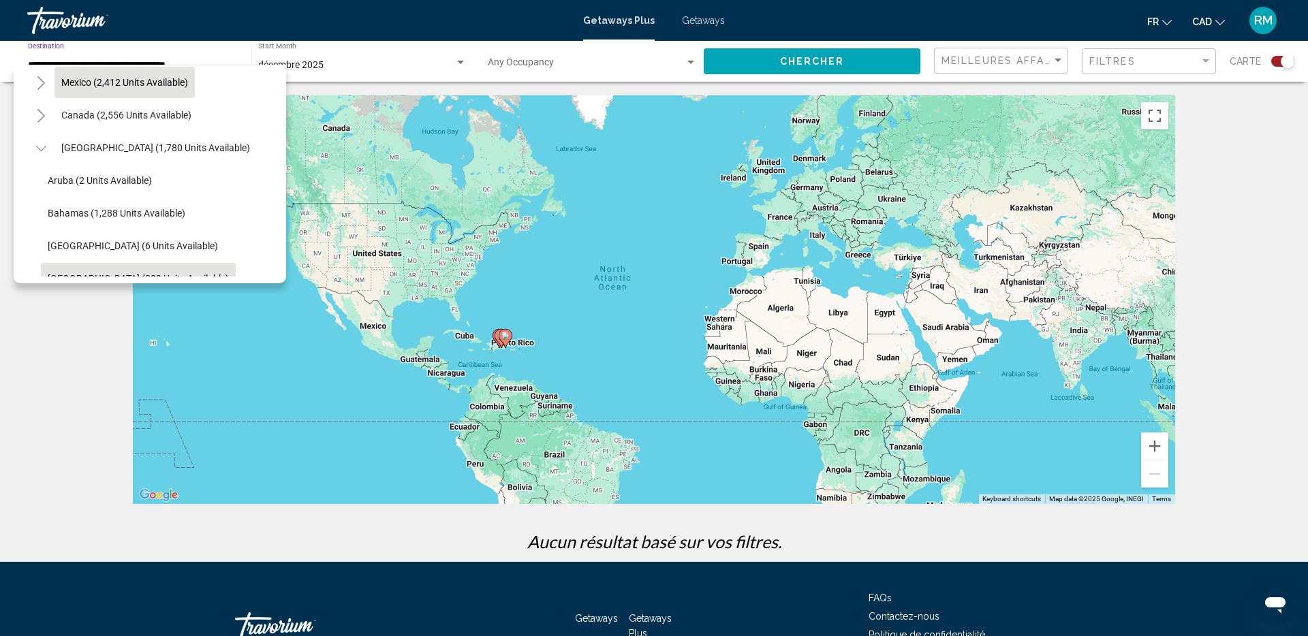
scroll to position [69, 0]
click at [148, 148] on span "[GEOGRAPHIC_DATA] (1,780 units available)" at bounding box center [155, 149] width 189 height 11
type input "**********"
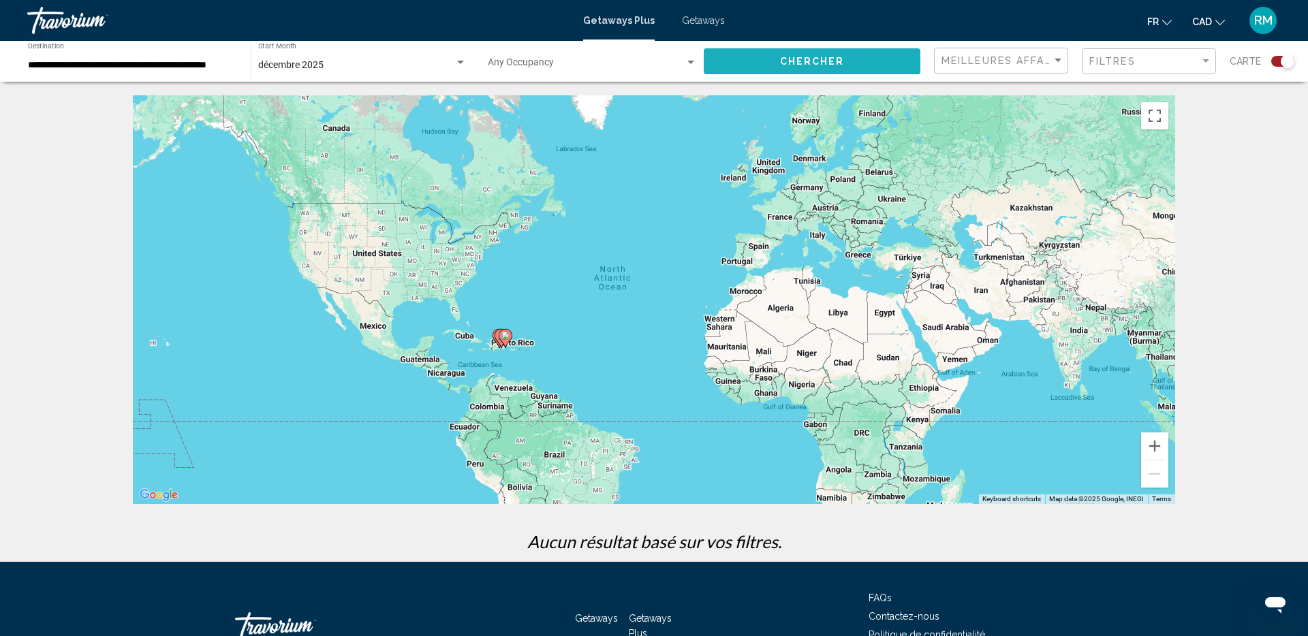
click at [789, 57] on span "Chercher" at bounding box center [812, 62] width 65 height 11
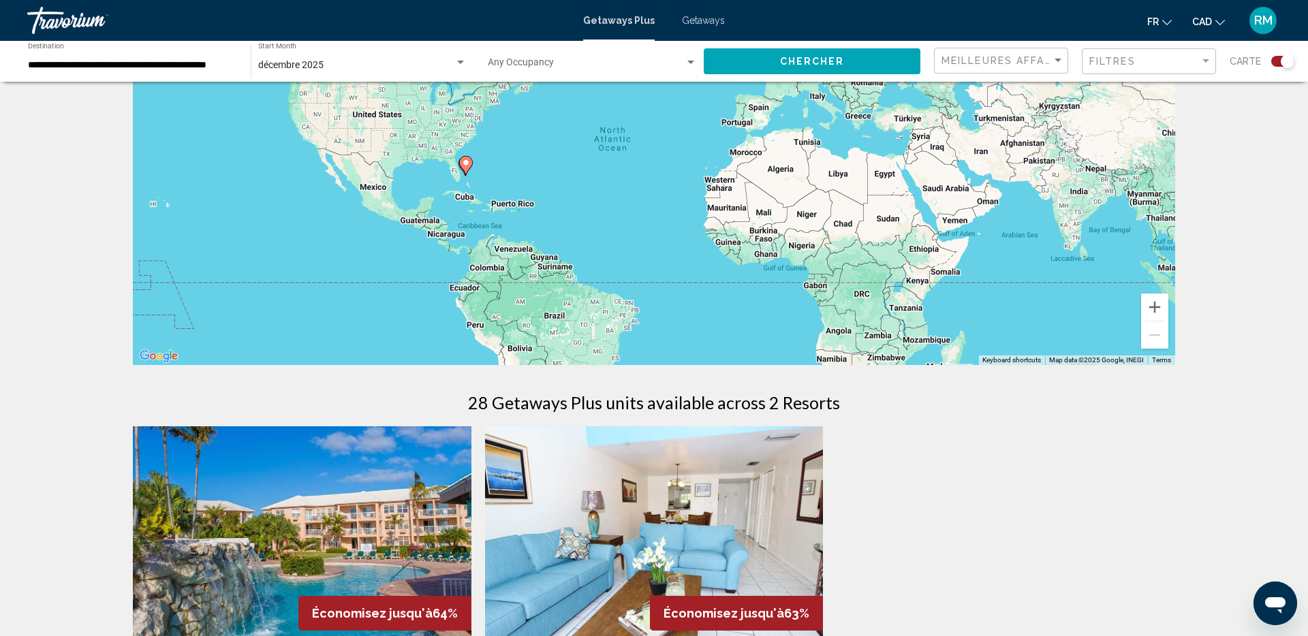
scroll to position [104, 0]
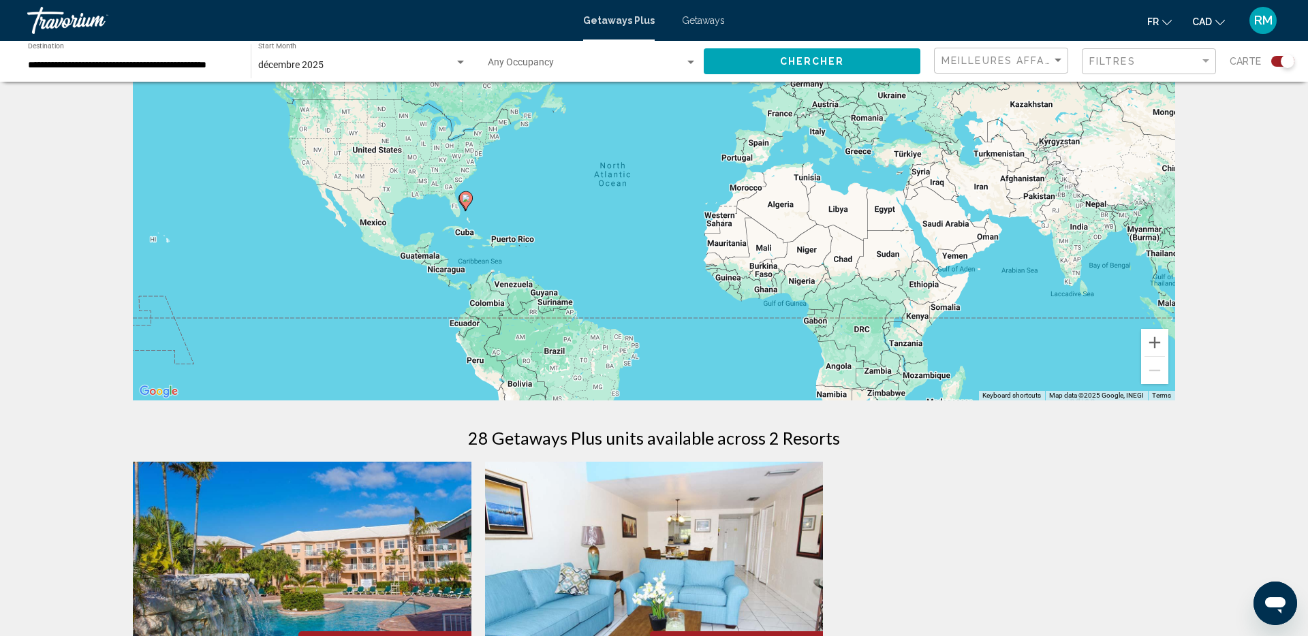
click at [334, 61] on div "décembre 2025" at bounding box center [356, 65] width 196 height 11
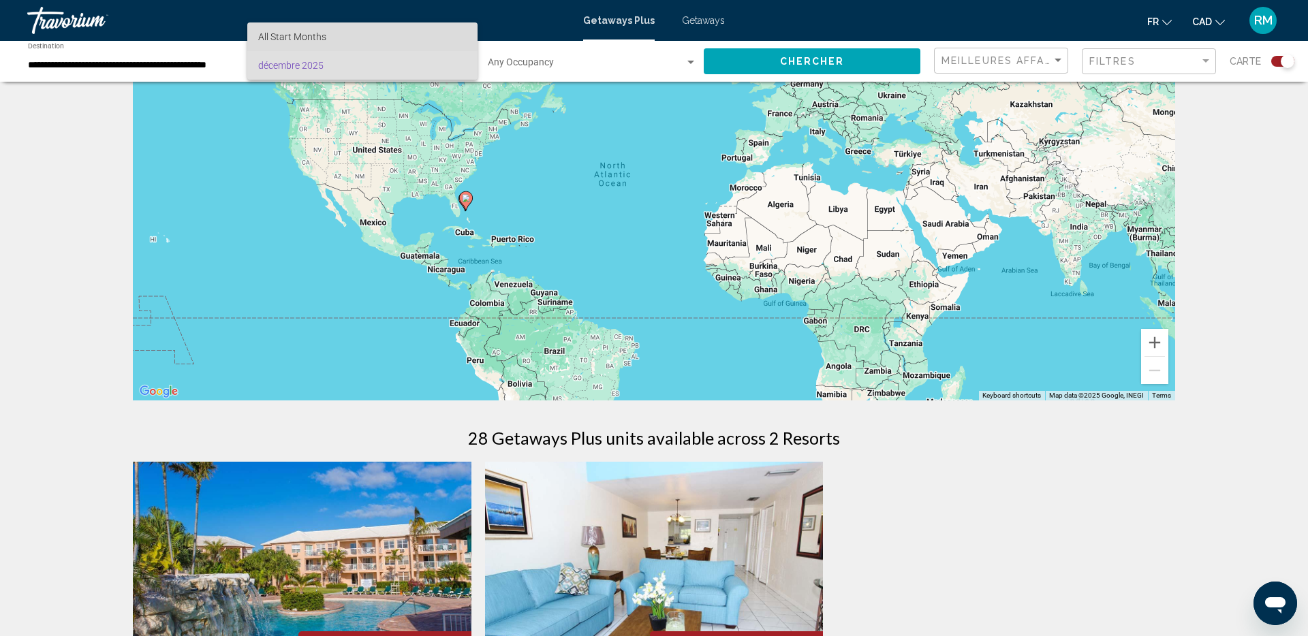
drag, startPoint x: 337, startPoint y: 40, endPoint x: 476, endPoint y: 46, distance: 138.4
click at [337, 40] on span "All Start Months" at bounding box center [362, 36] width 208 height 29
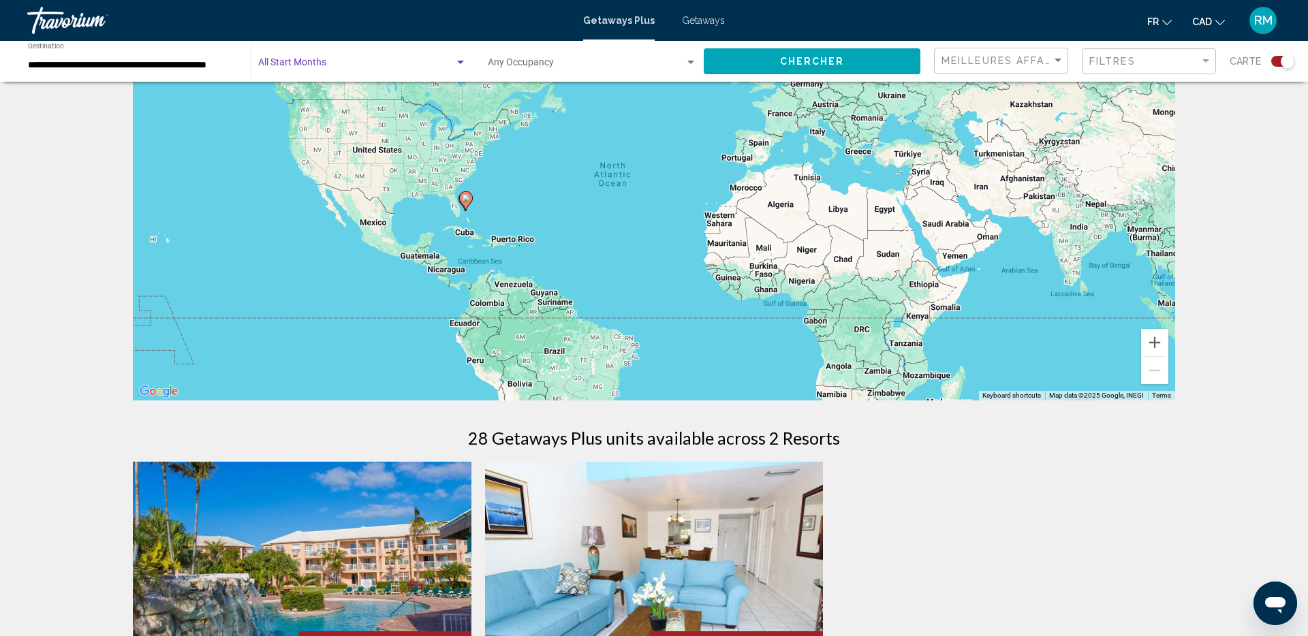
click at [761, 59] on button "Chercher" at bounding box center [812, 60] width 217 height 25
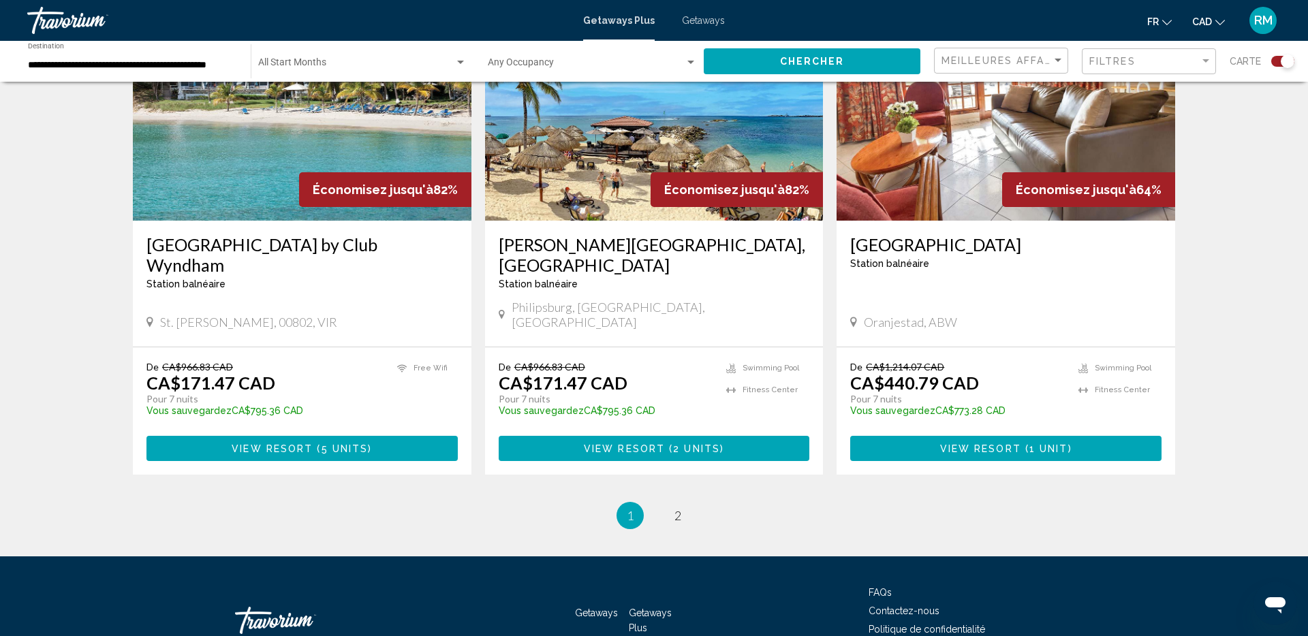
scroll to position [2024, 0]
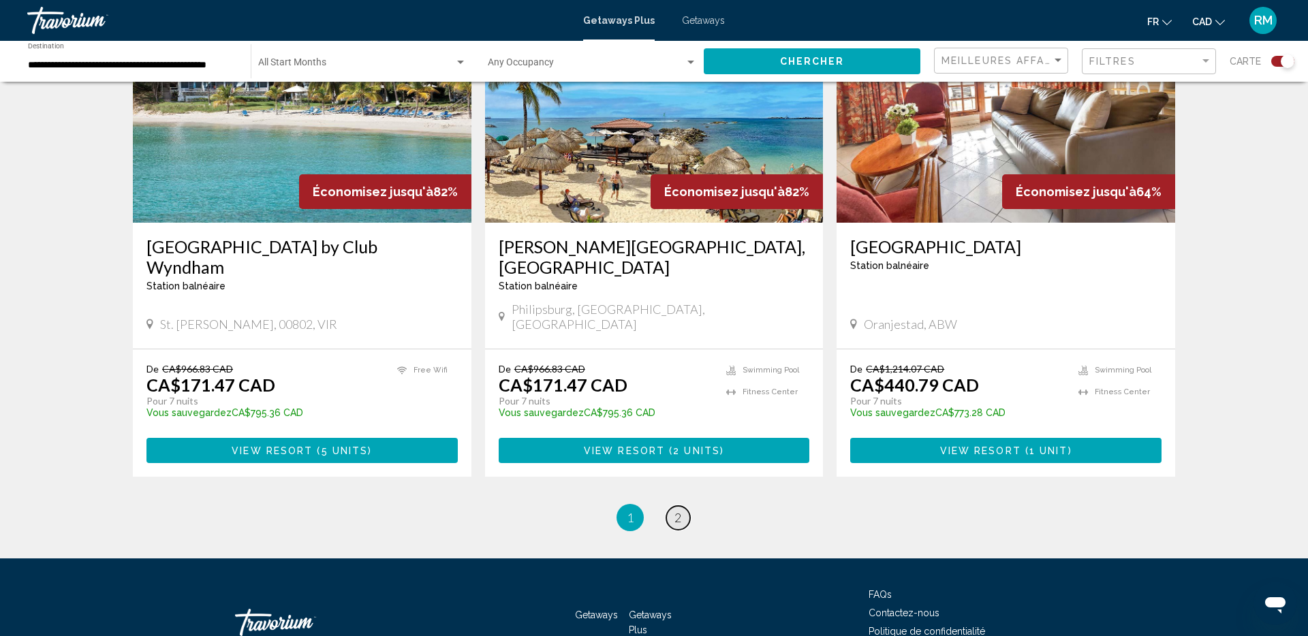
click at [672, 506] on link "page 2" at bounding box center [678, 518] width 24 height 24
